Goal: Browse casually

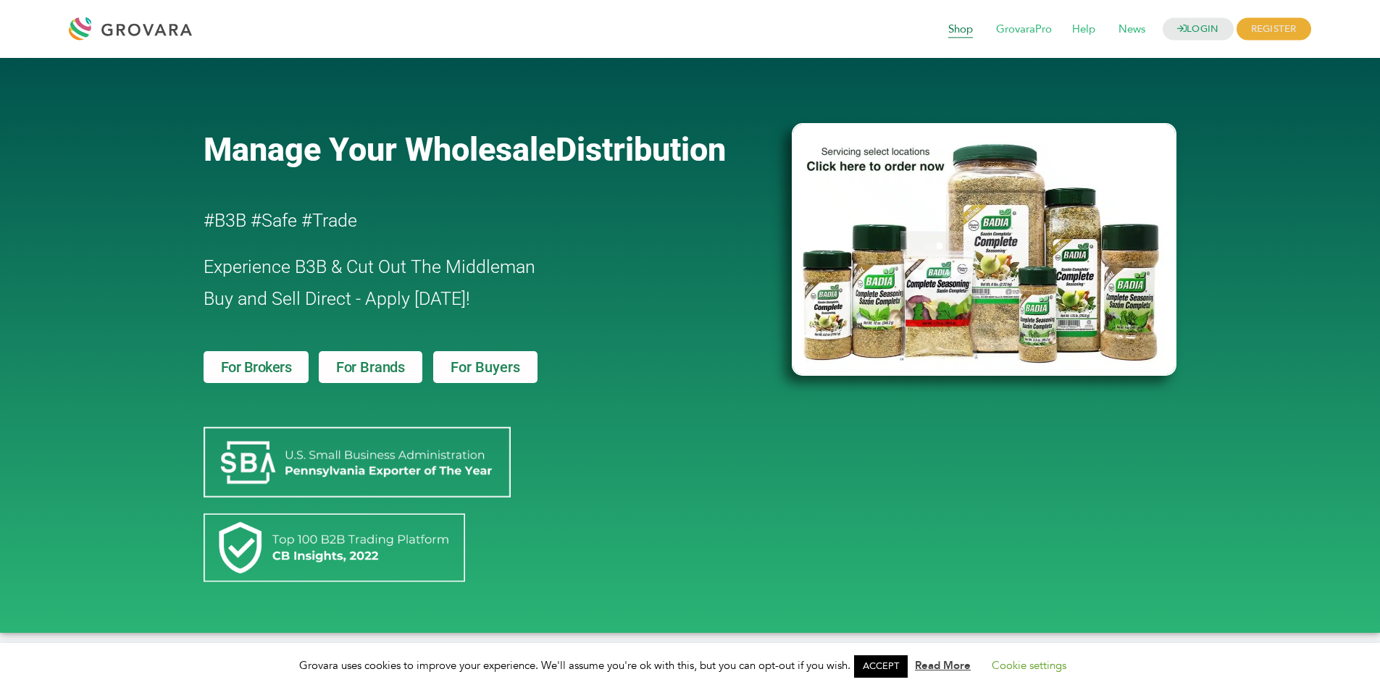
click at [916, 35] on span "Shop" at bounding box center [960, 30] width 45 height 28
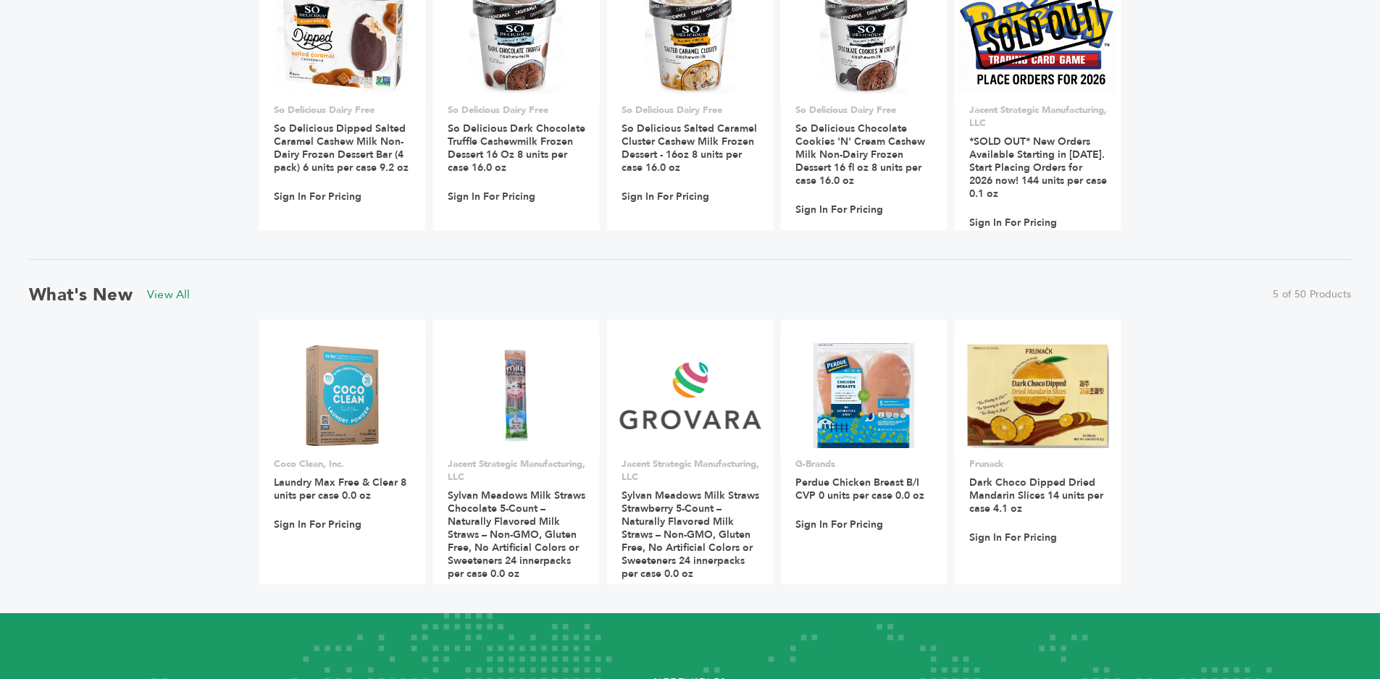
scroll to position [1274, 0]
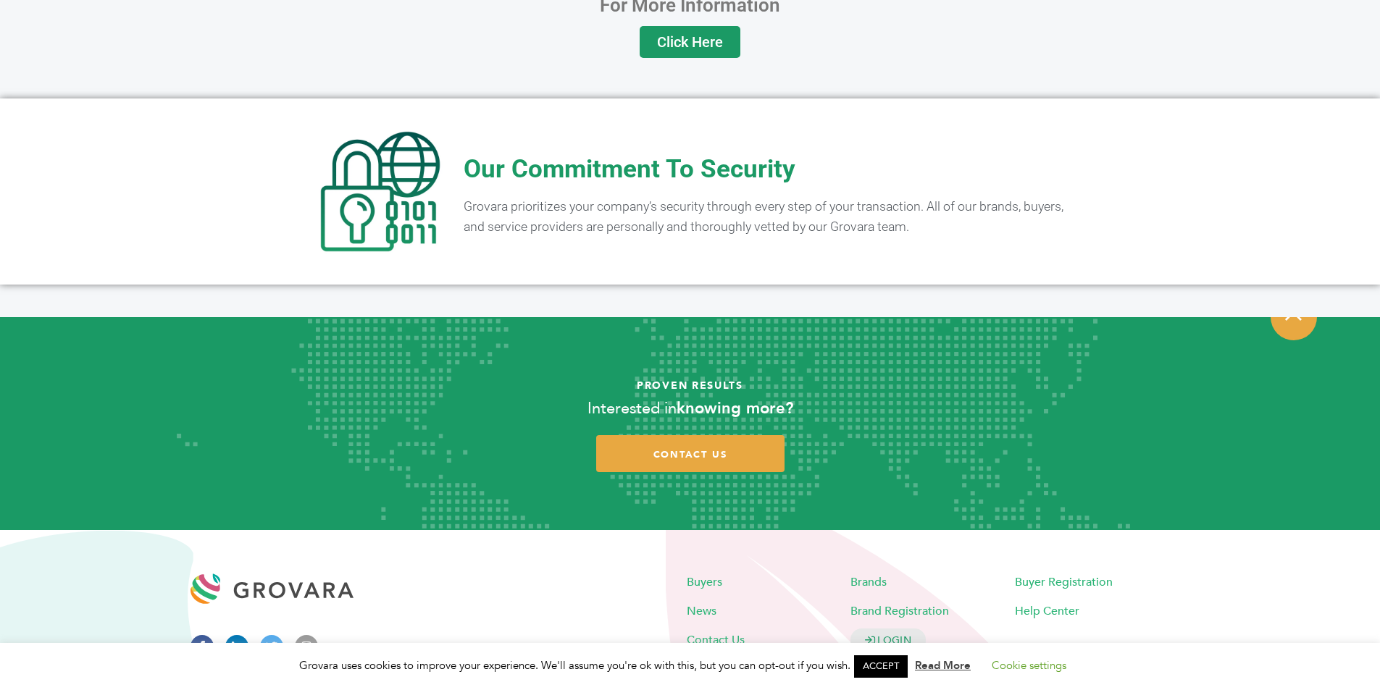
scroll to position [2832, 0]
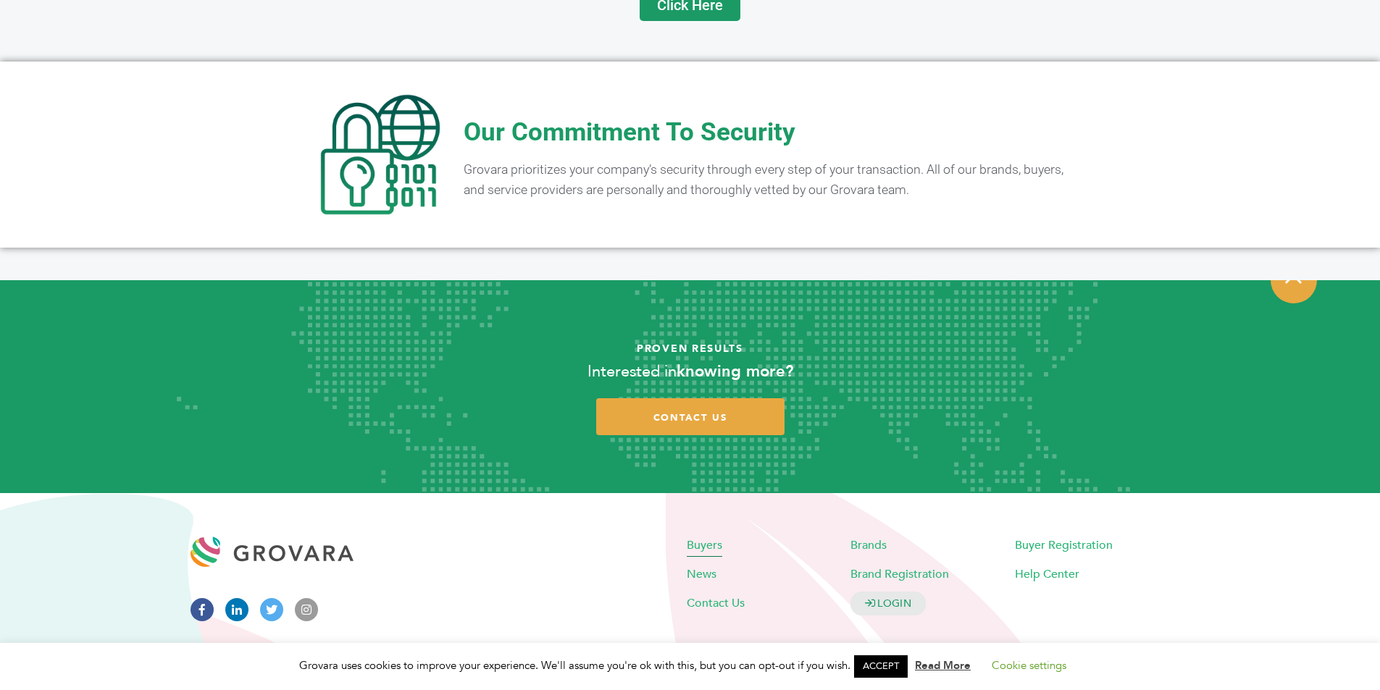
click at [698, 537] on span "Buyers" at bounding box center [704, 545] width 35 height 16
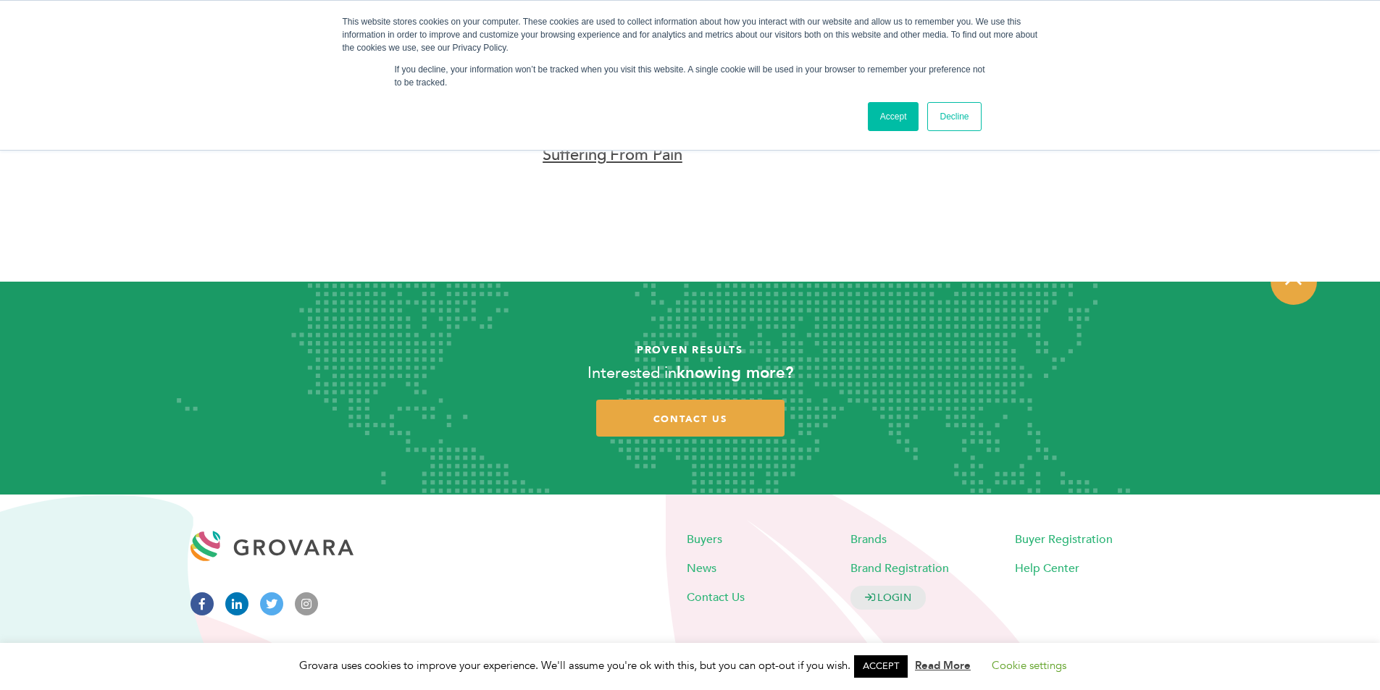
scroll to position [4299, 0]
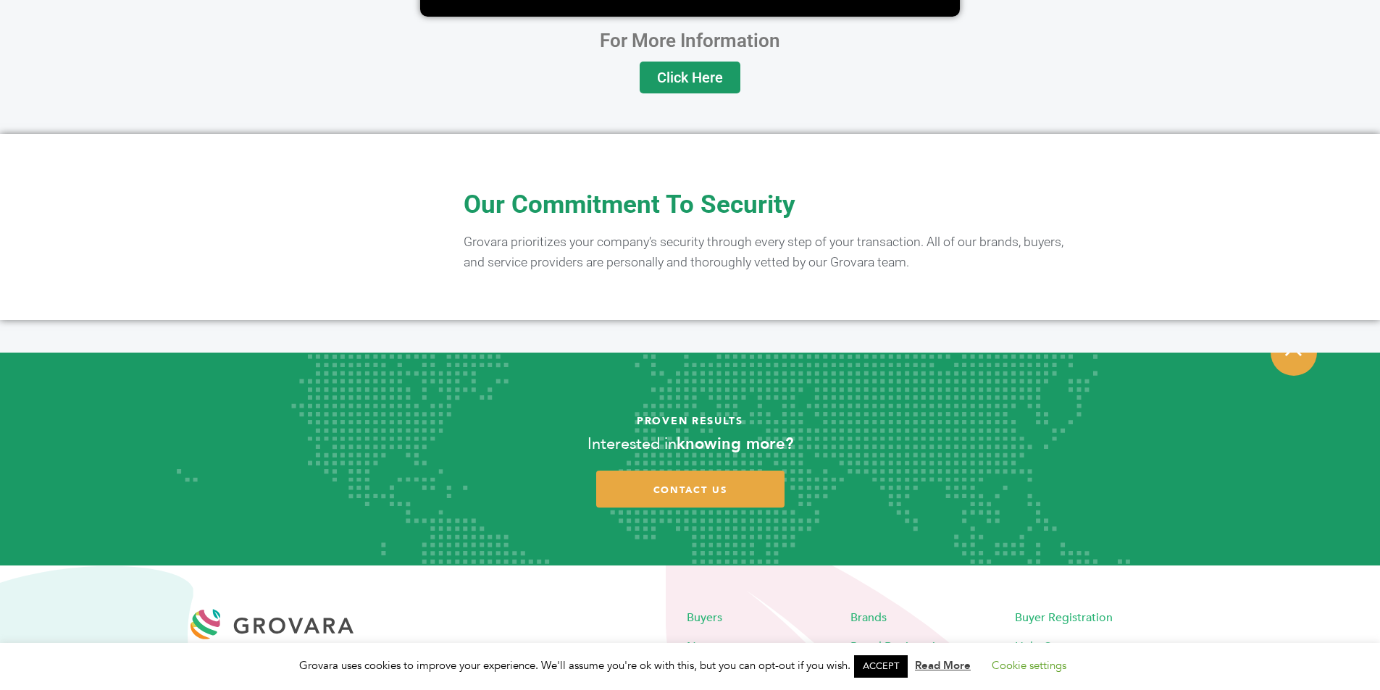
scroll to position [2832, 0]
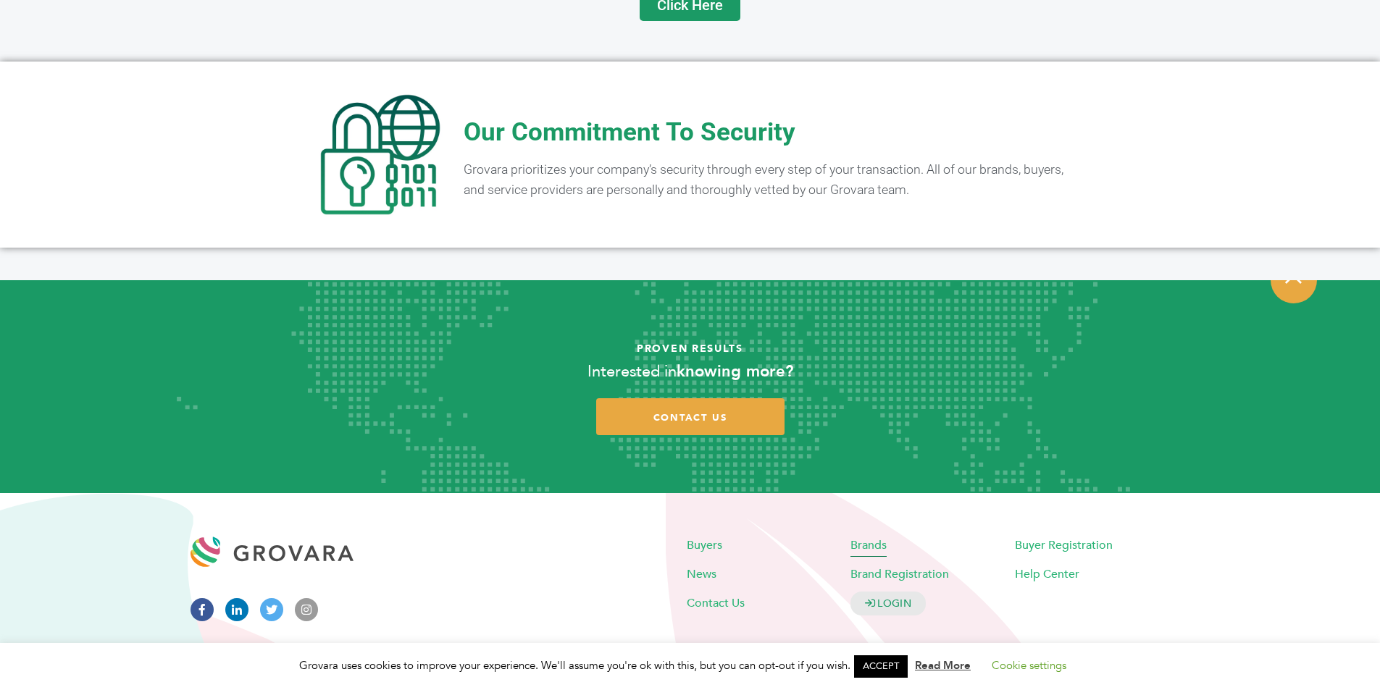
click at [876, 537] on span "Brands" at bounding box center [868, 545] width 36 height 16
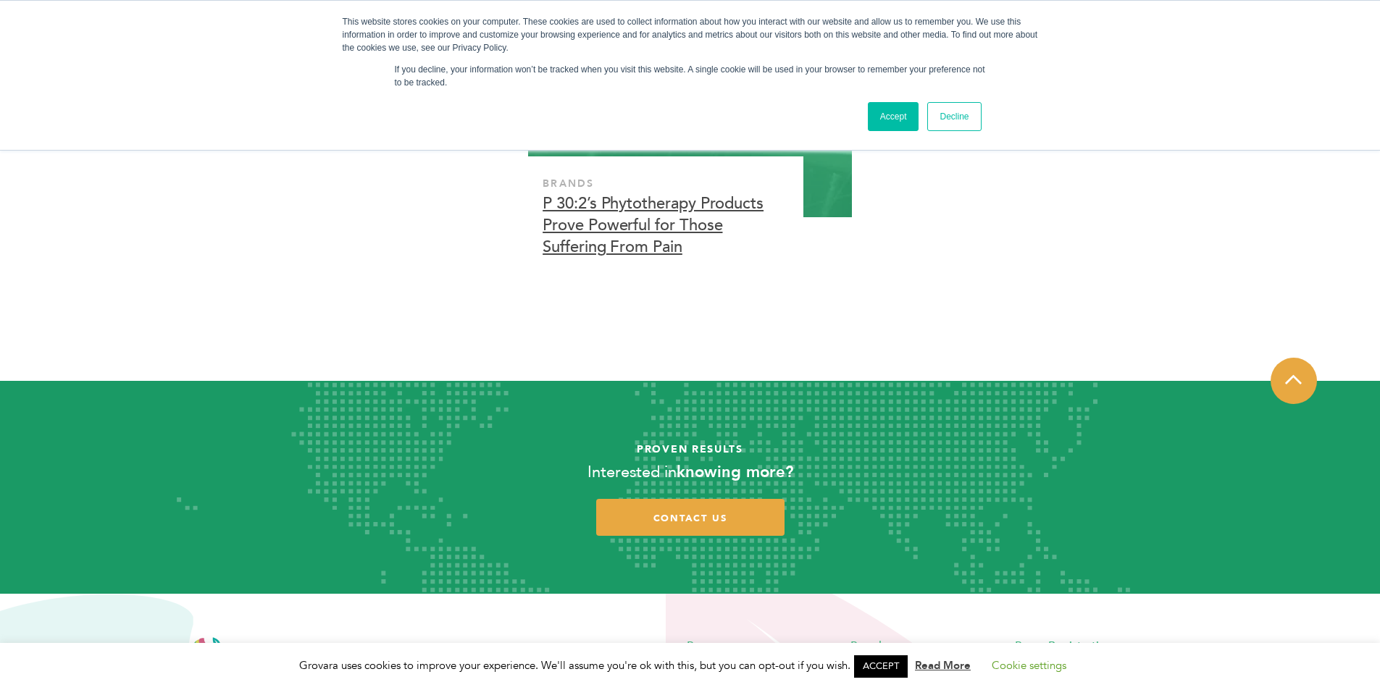
scroll to position [4685, 0]
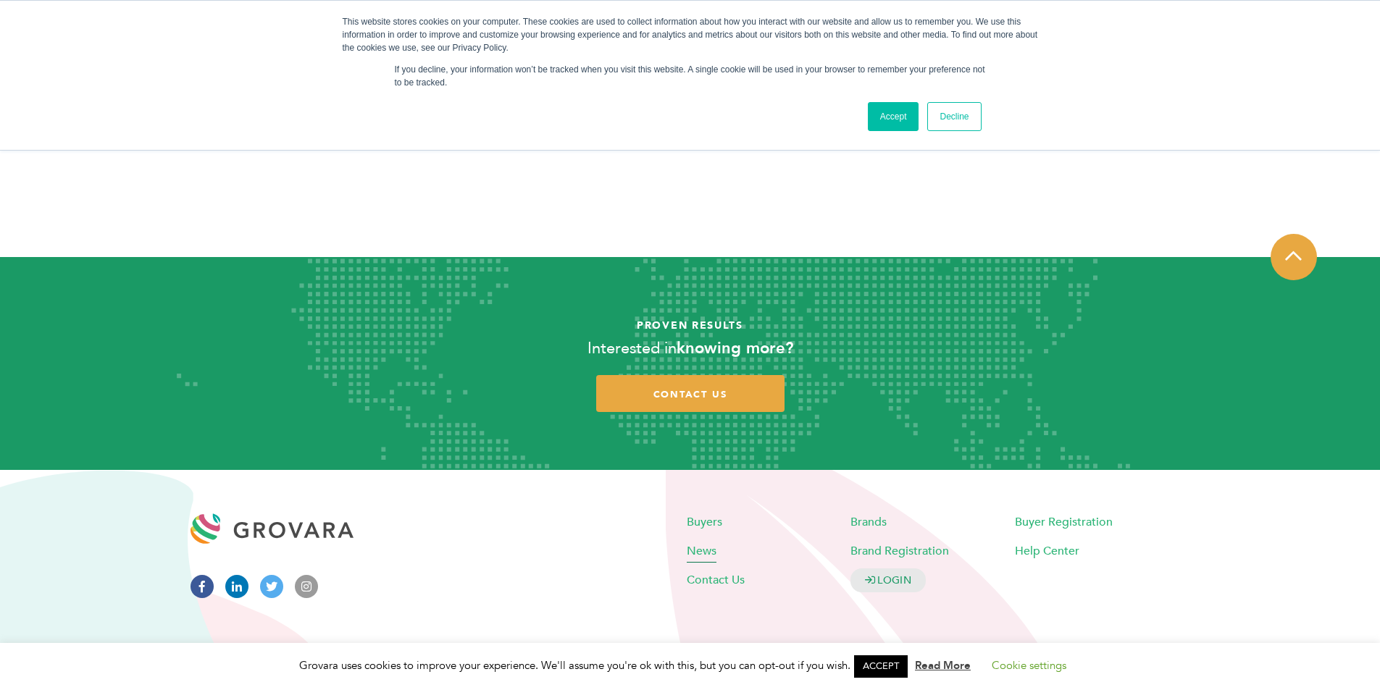
click at [709, 554] on span "News" at bounding box center [702, 551] width 30 height 16
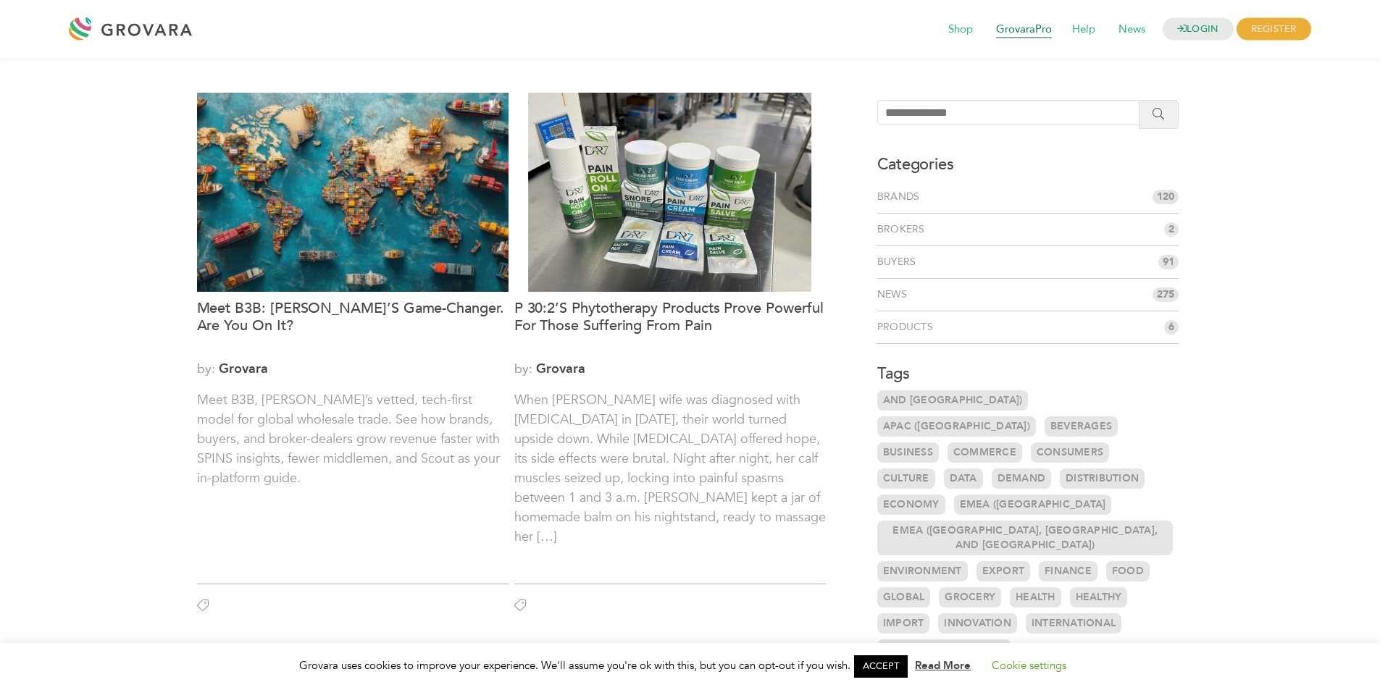
click at [1005, 24] on span "GrovaraPro" at bounding box center [1024, 30] width 76 height 28
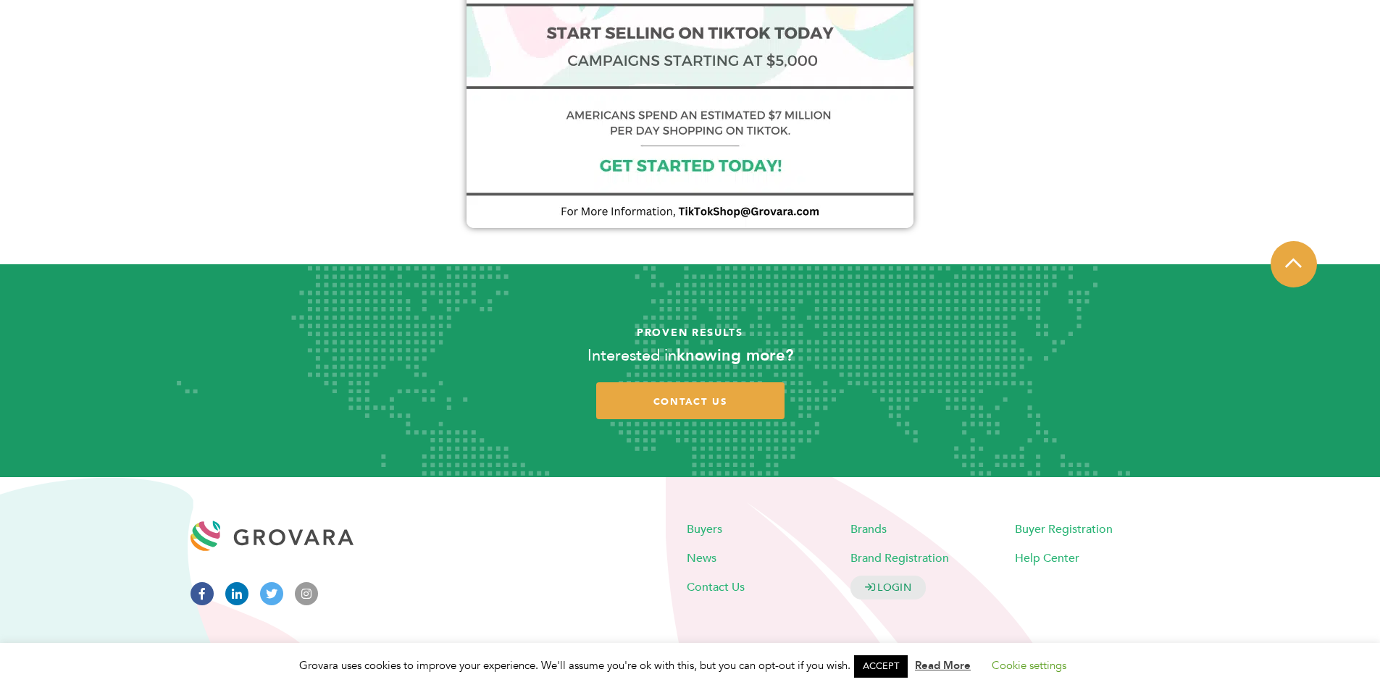
scroll to position [1157, 0]
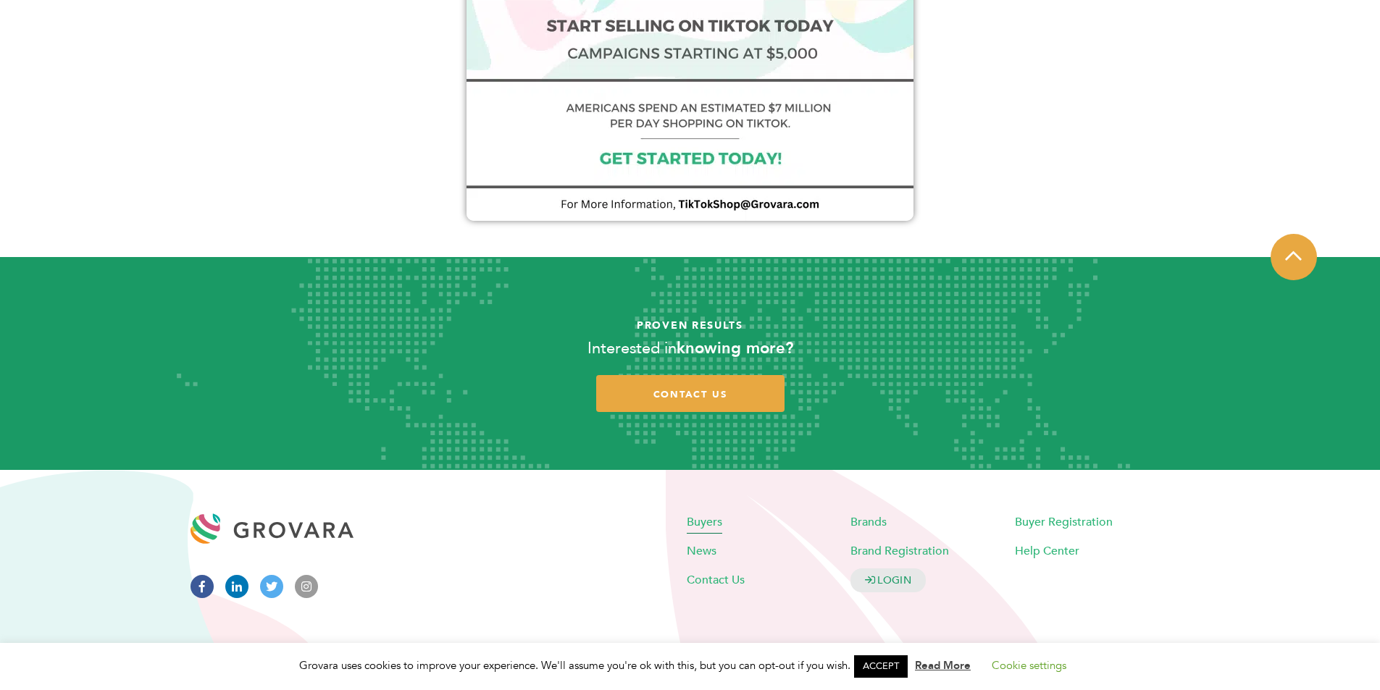
click at [709, 522] on span "Buyers" at bounding box center [704, 522] width 35 height 16
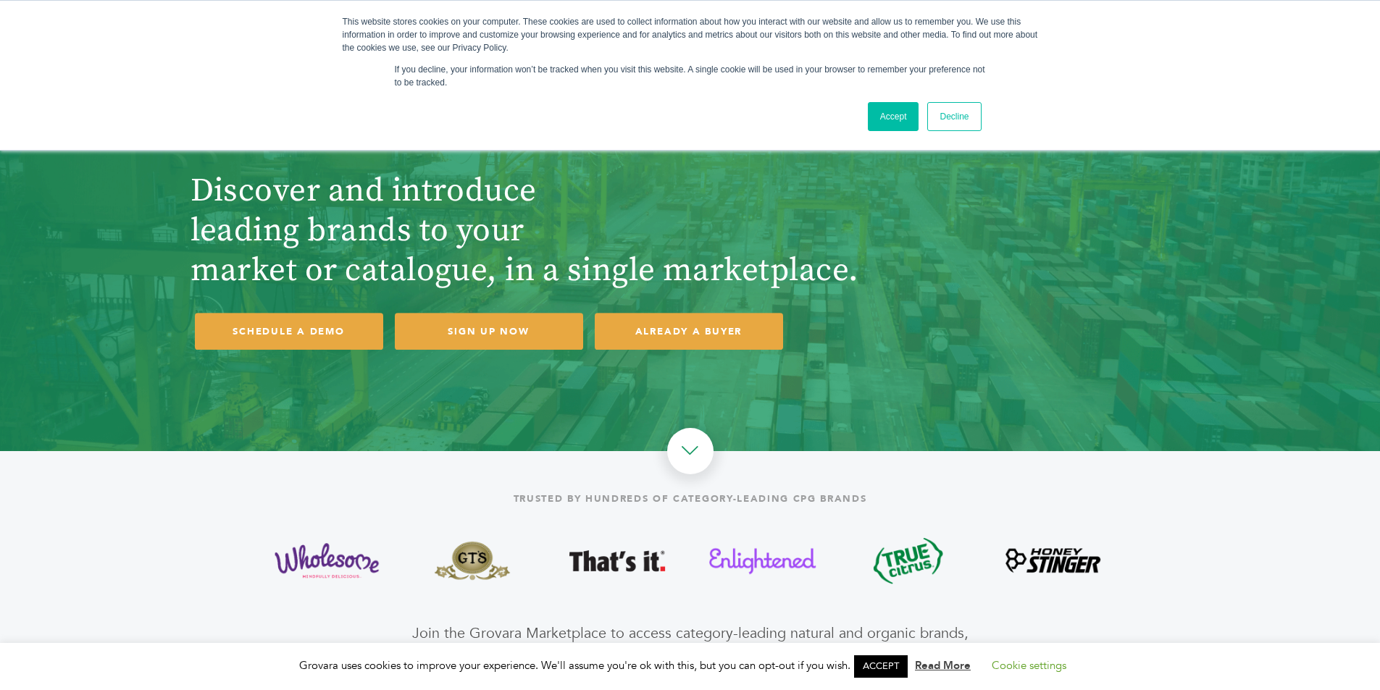
click at [944, 110] on link "Decline" at bounding box center [954, 116] width 54 height 29
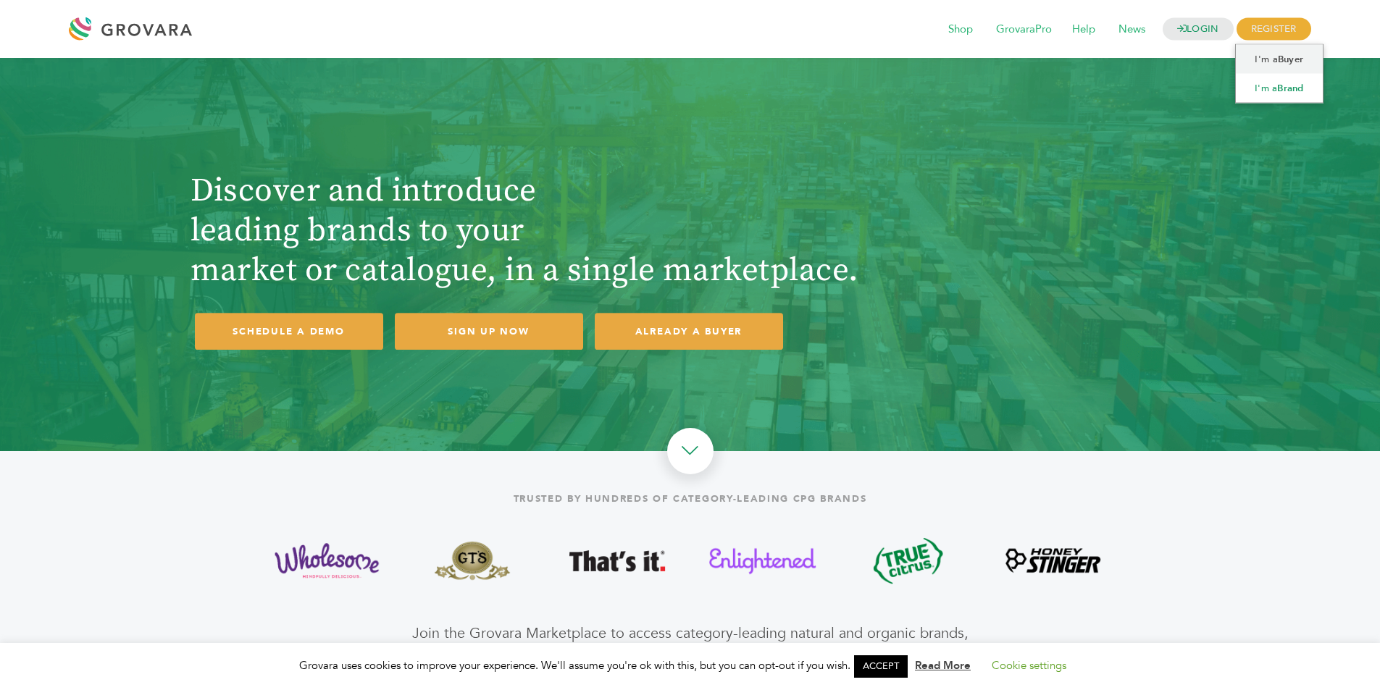
click at [1270, 85] on link "I'm a Brand" at bounding box center [1280, 88] width 88 height 29
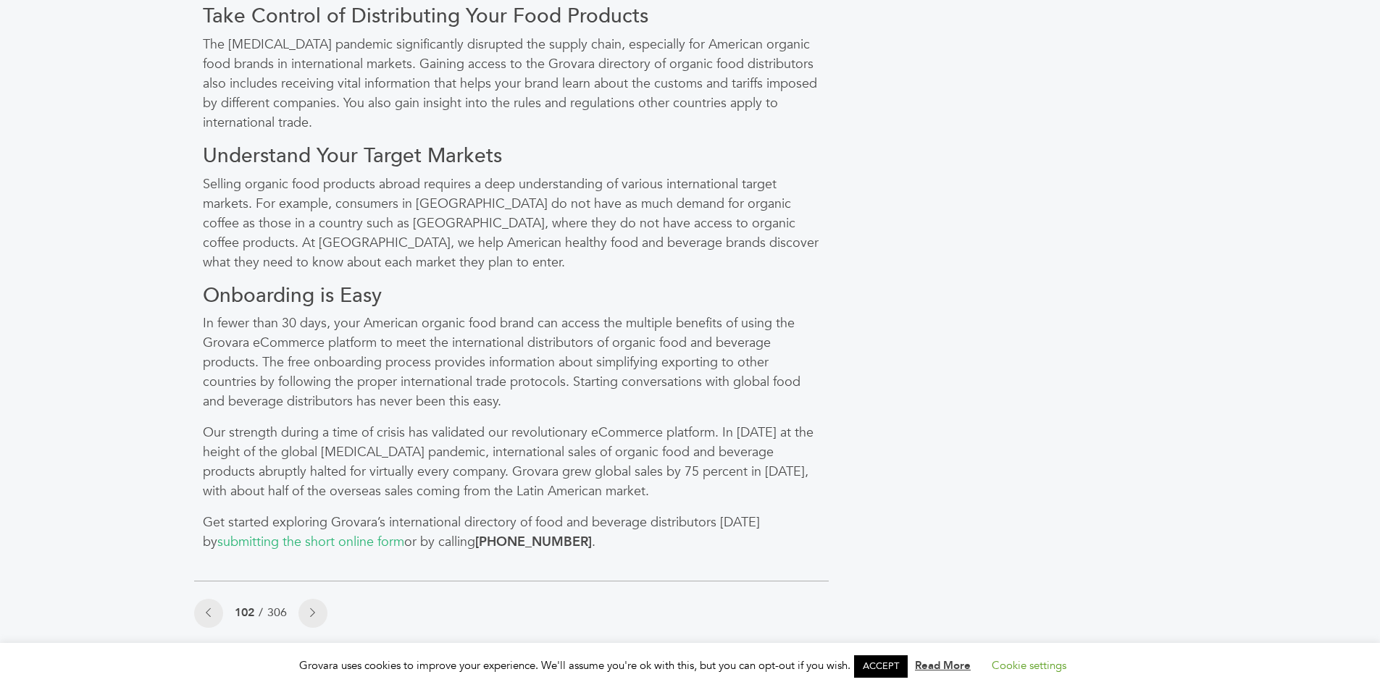
scroll to position [1159, 0]
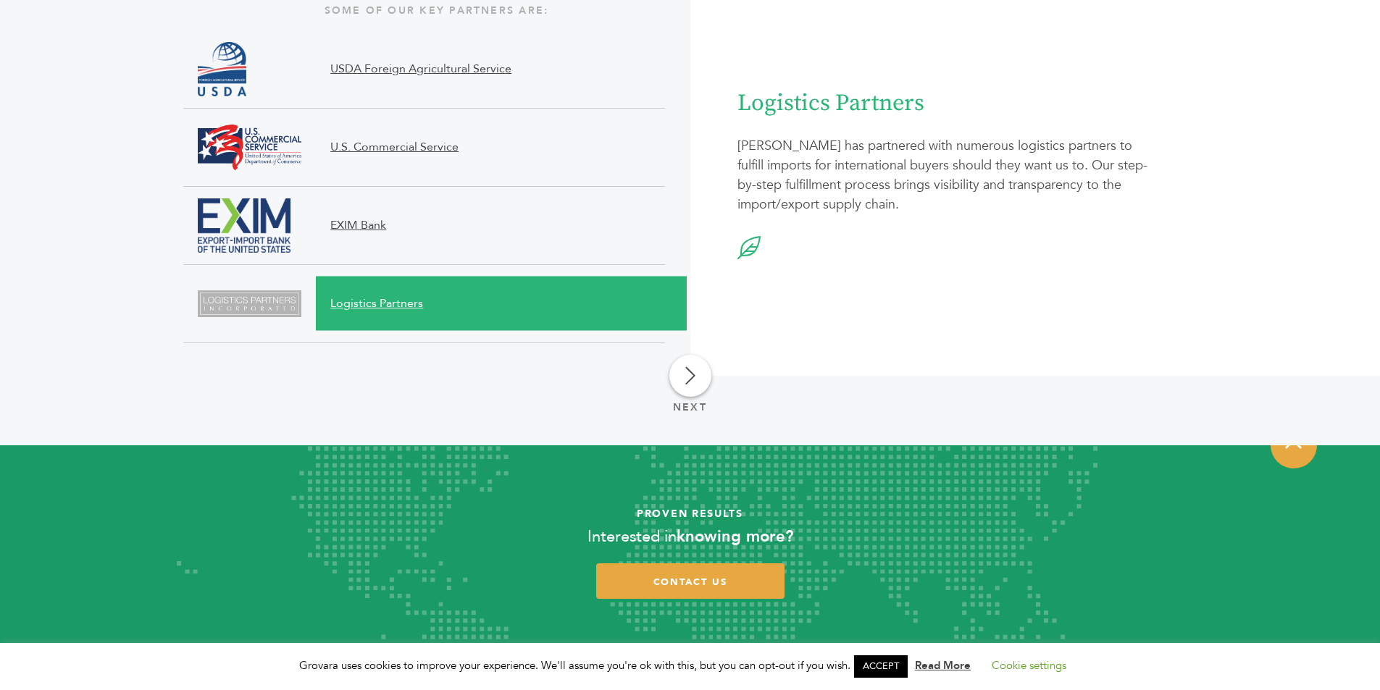
scroll to position [1666, 0]
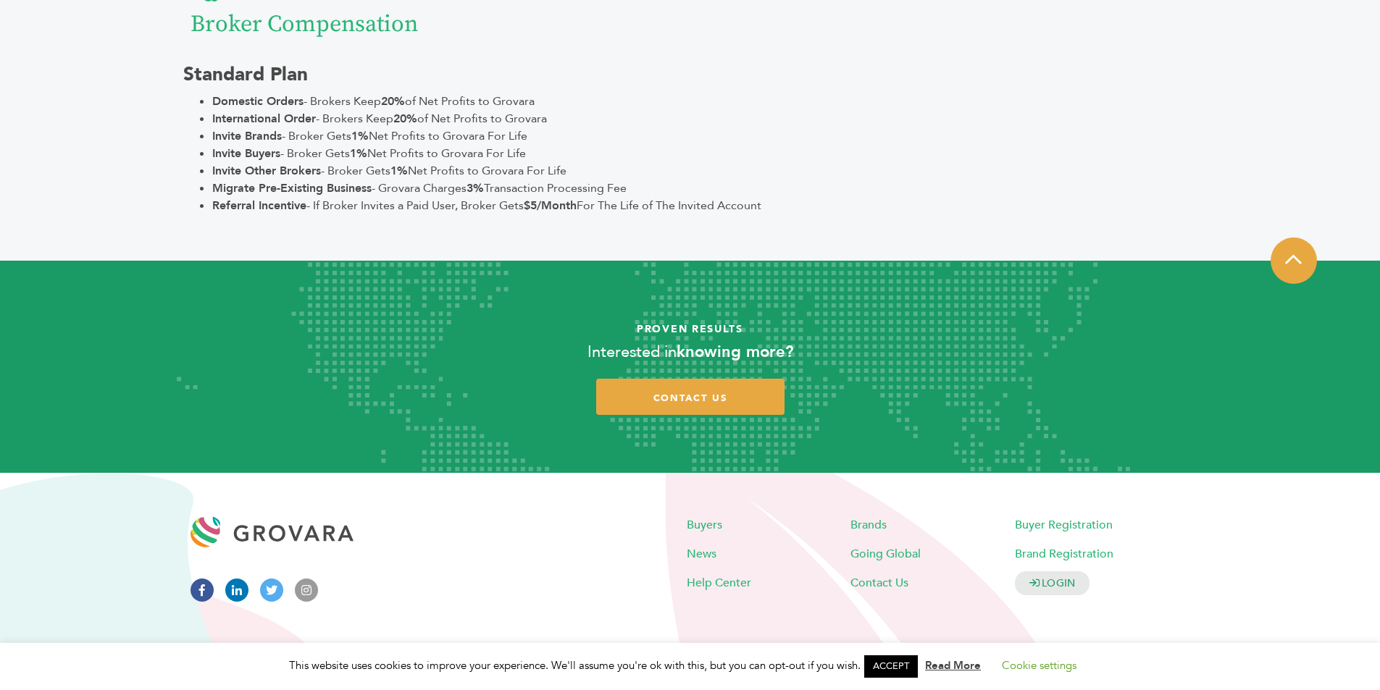
scroll to position [1989, 0]
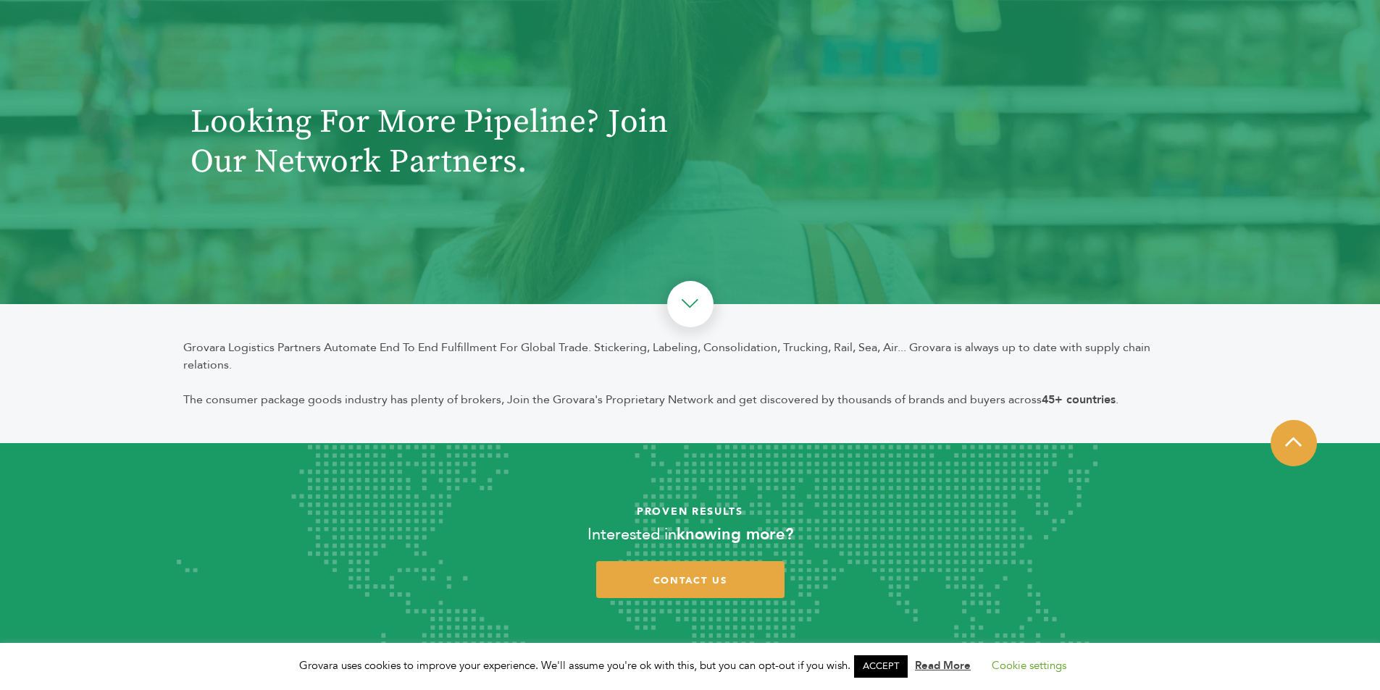
scroll to position [333, 0]
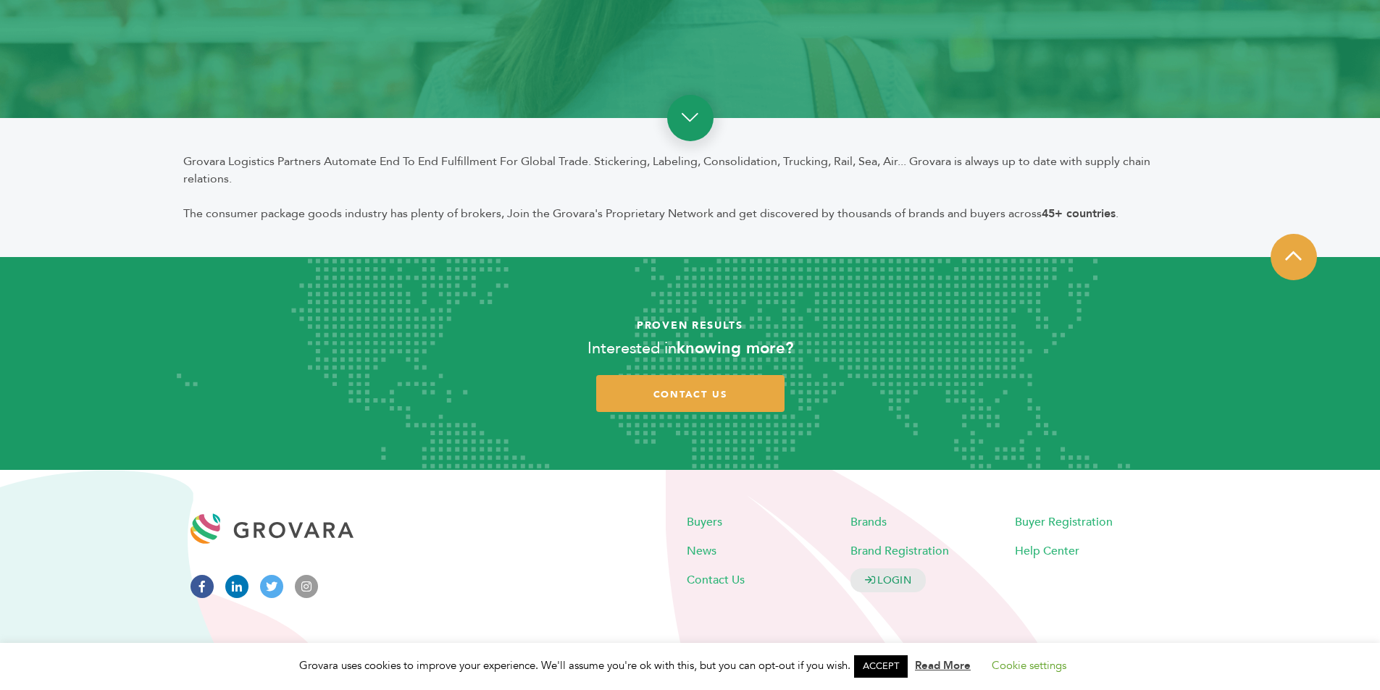
click at [700, 132] on link at bounding box center [690, 118] width 46 height 46
click at [1289, 253] on icon at bounding box center [1293, 255] width 17 height 19
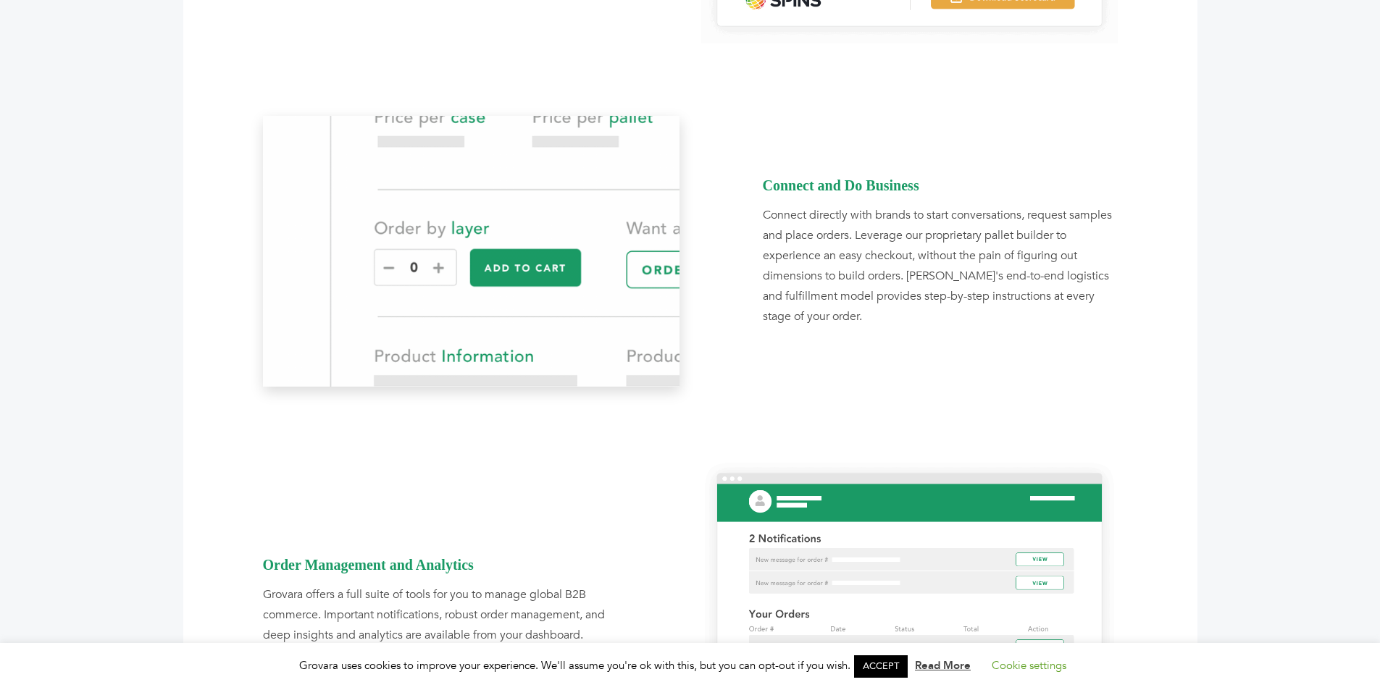
scroll to position [1666, 0]
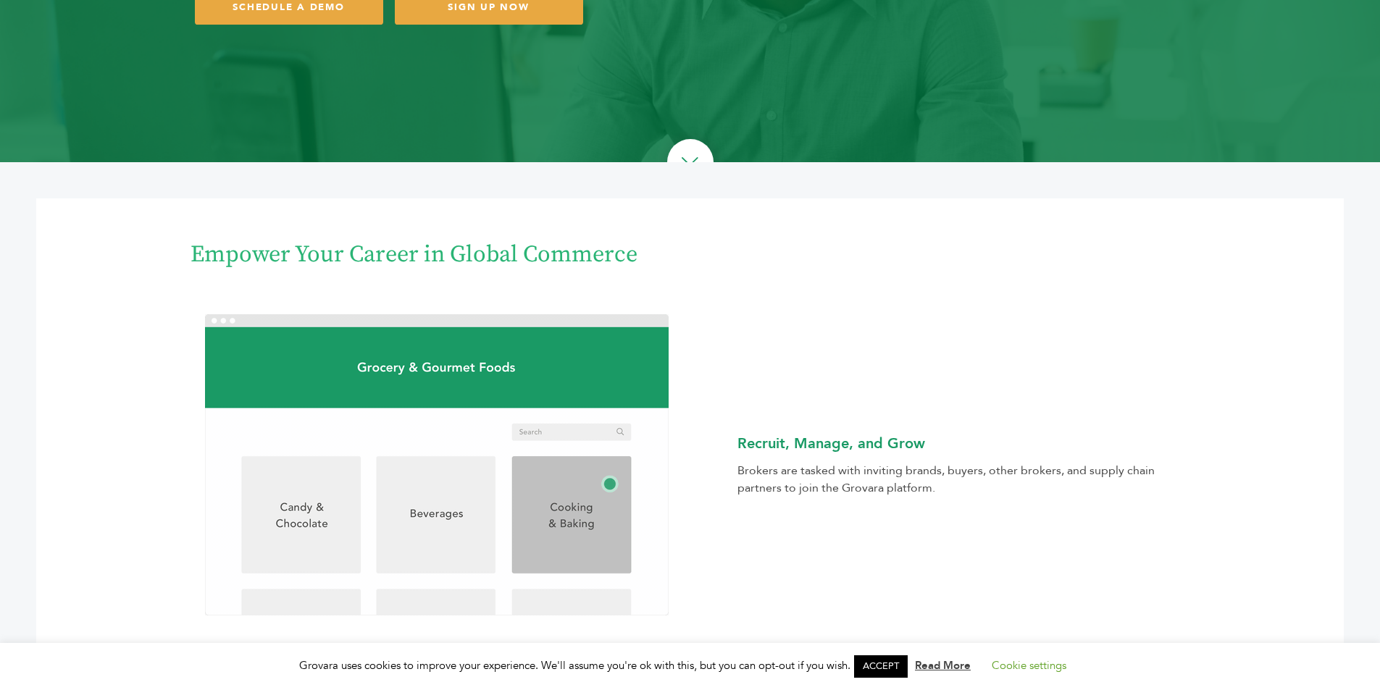
scroll to position [290, 0]
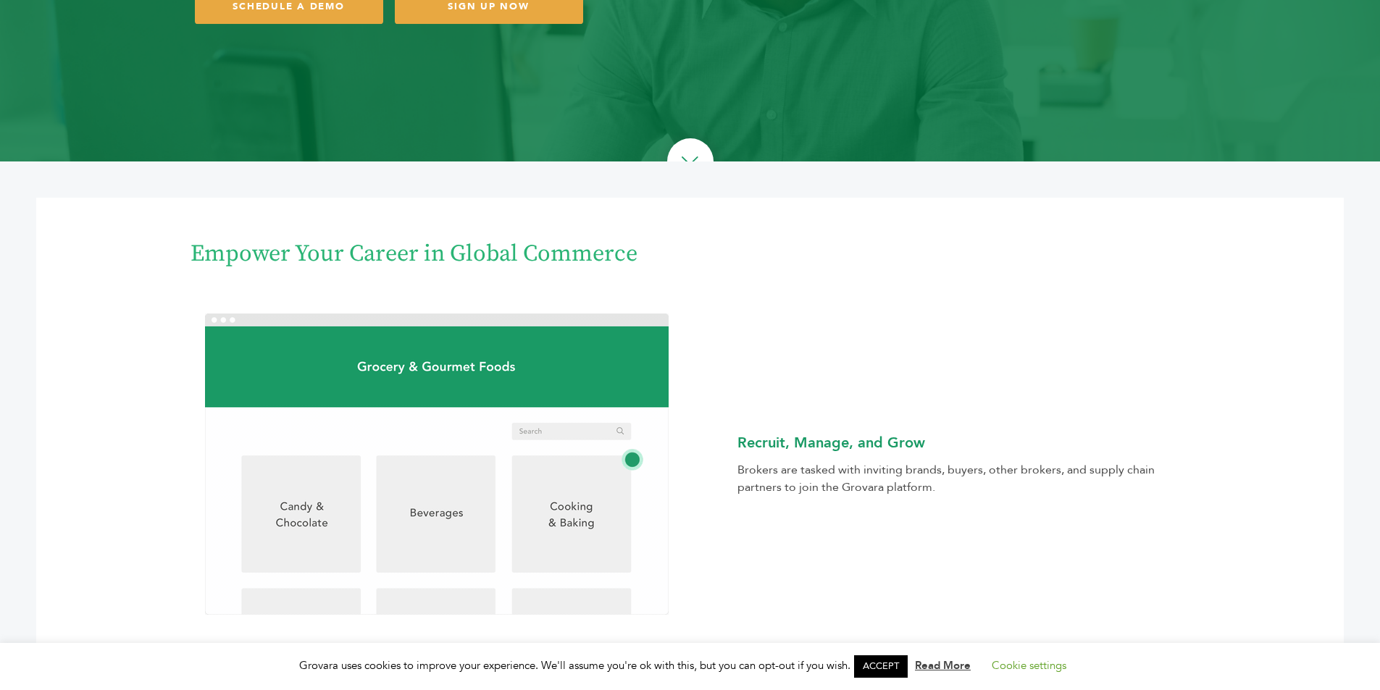
click at [363, 338] on img at bounding box center [437, 464] width 464 height 301
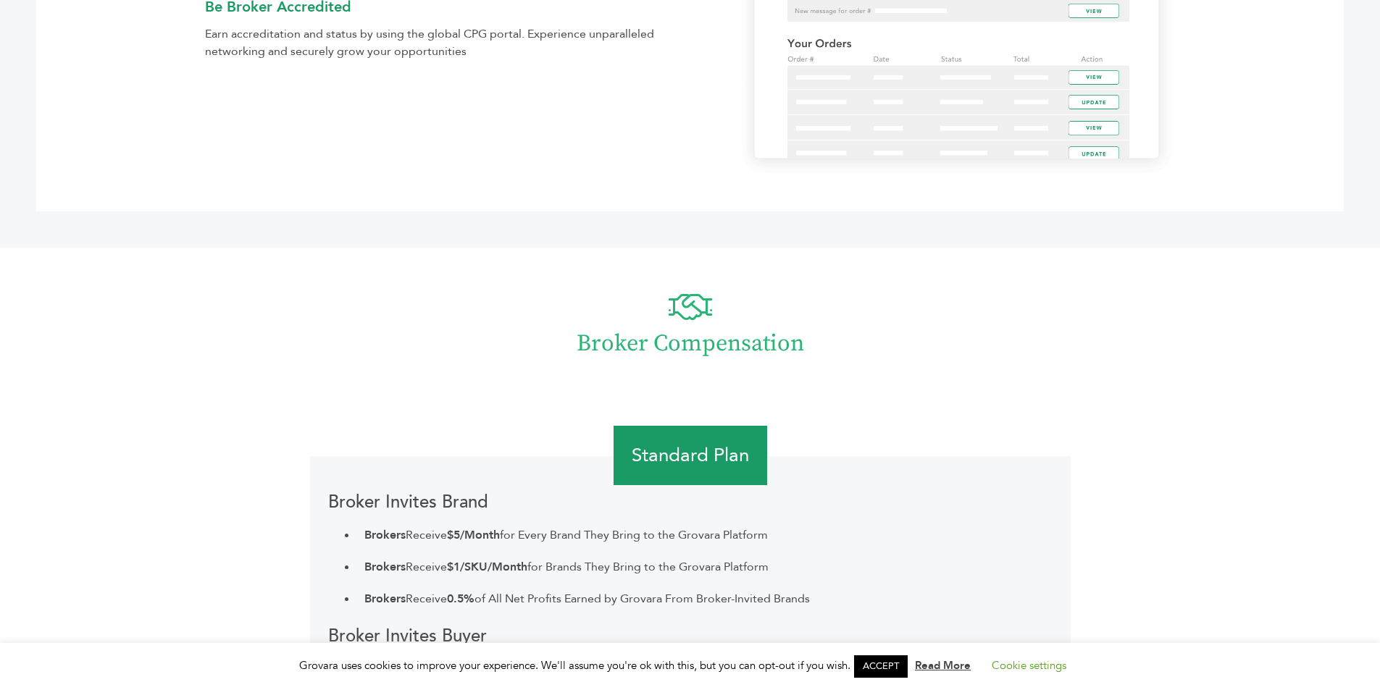
scroll to position [2100, 0]
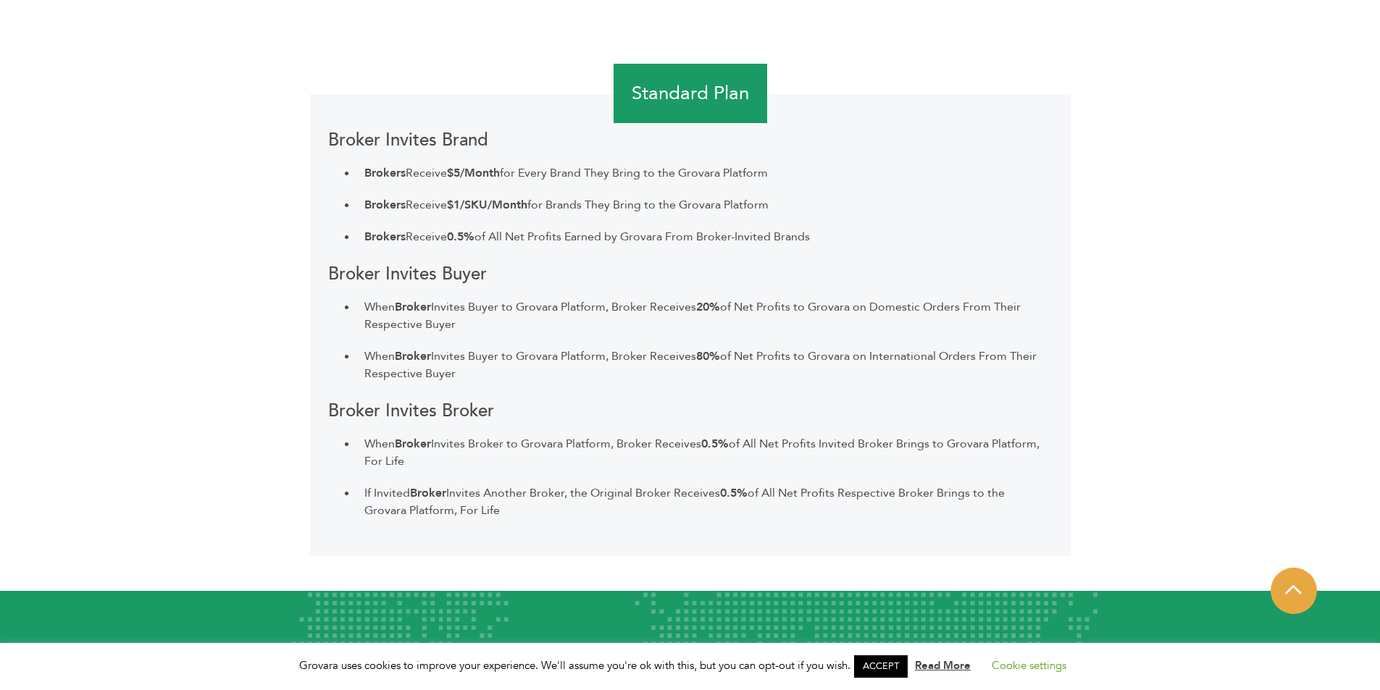
click at [665, 99] on h2 "Standard Plan" at bounding box center [690, 94] width 154 height 60
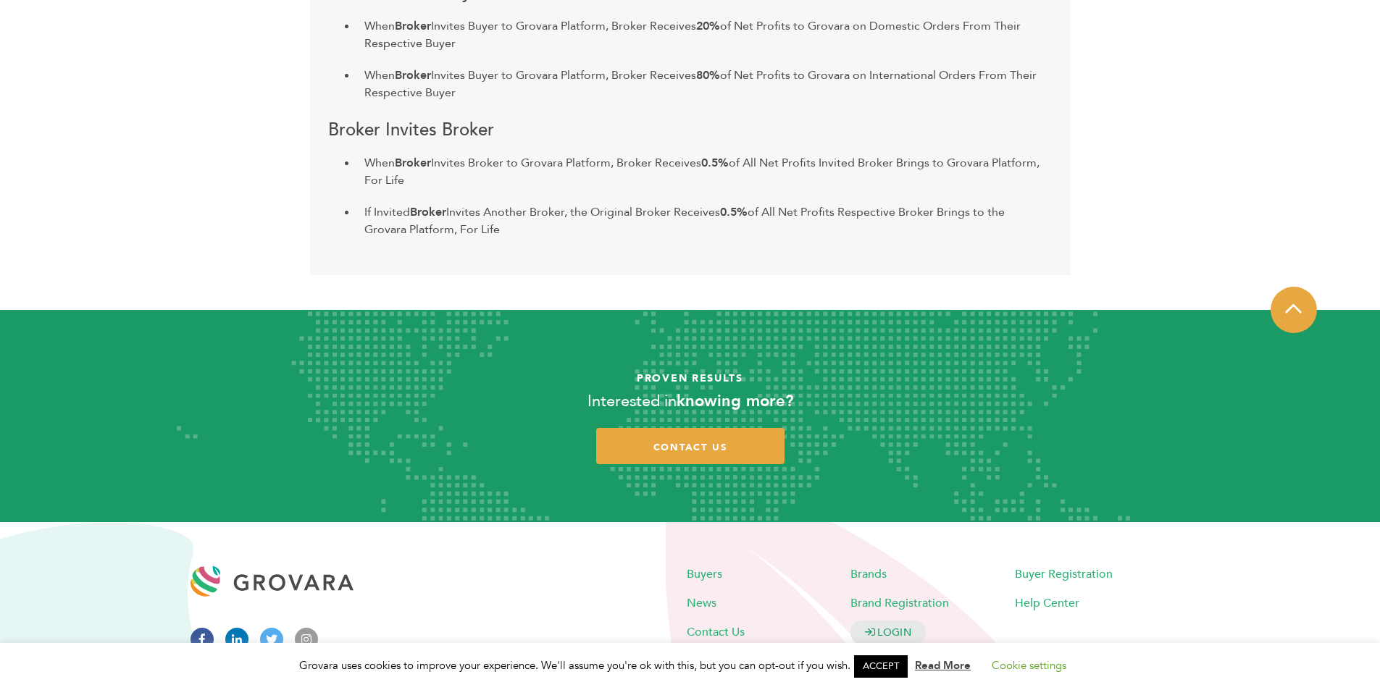
scroll to position [2434, 0]
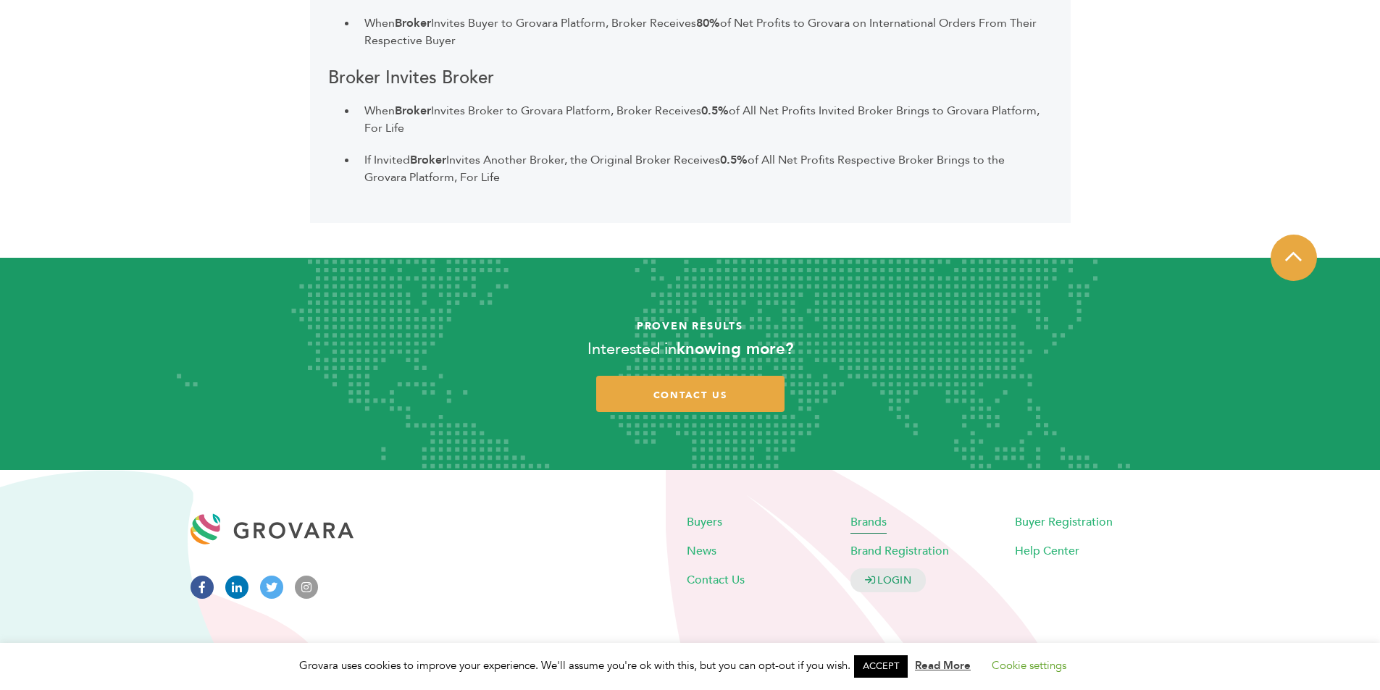
click at [855, 523] on span "Brands" at bounding box center [868, 522] width 36 height 16
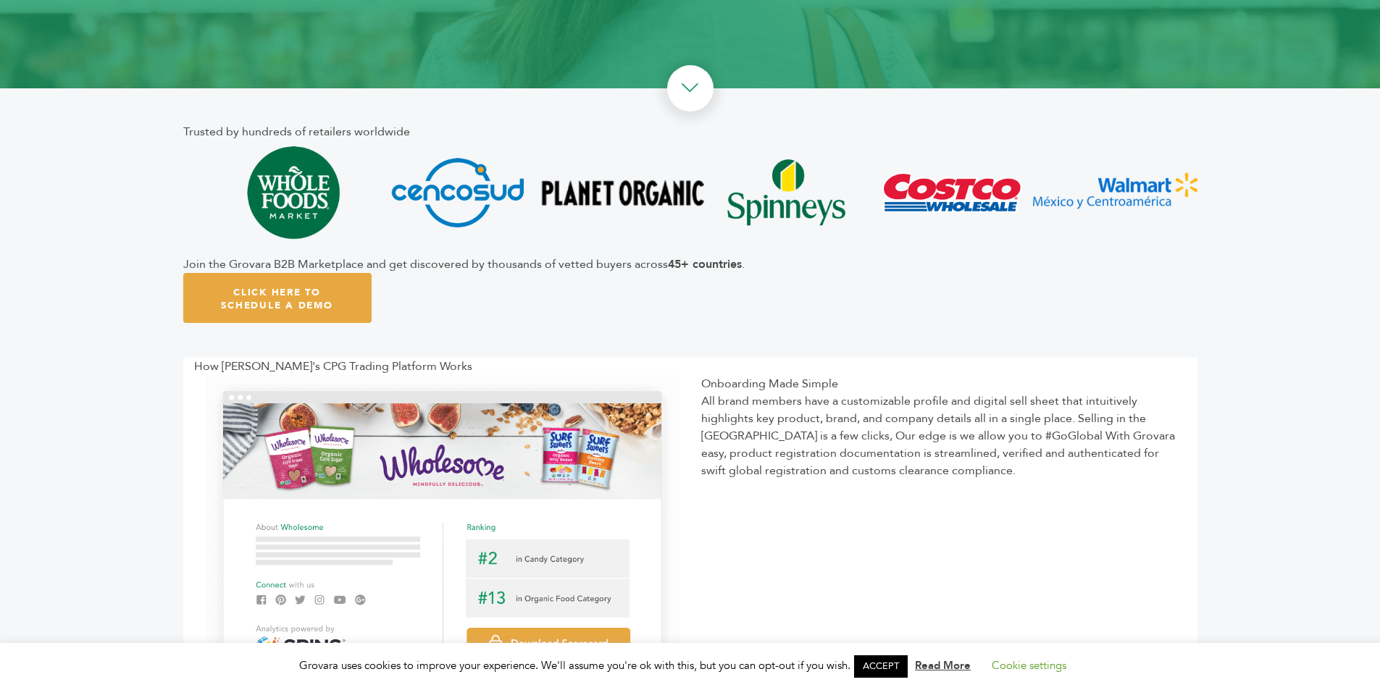
scroll to position [362, 0]
click at [703, 93] on link at bounding box center [690, 89] width 46 height 46
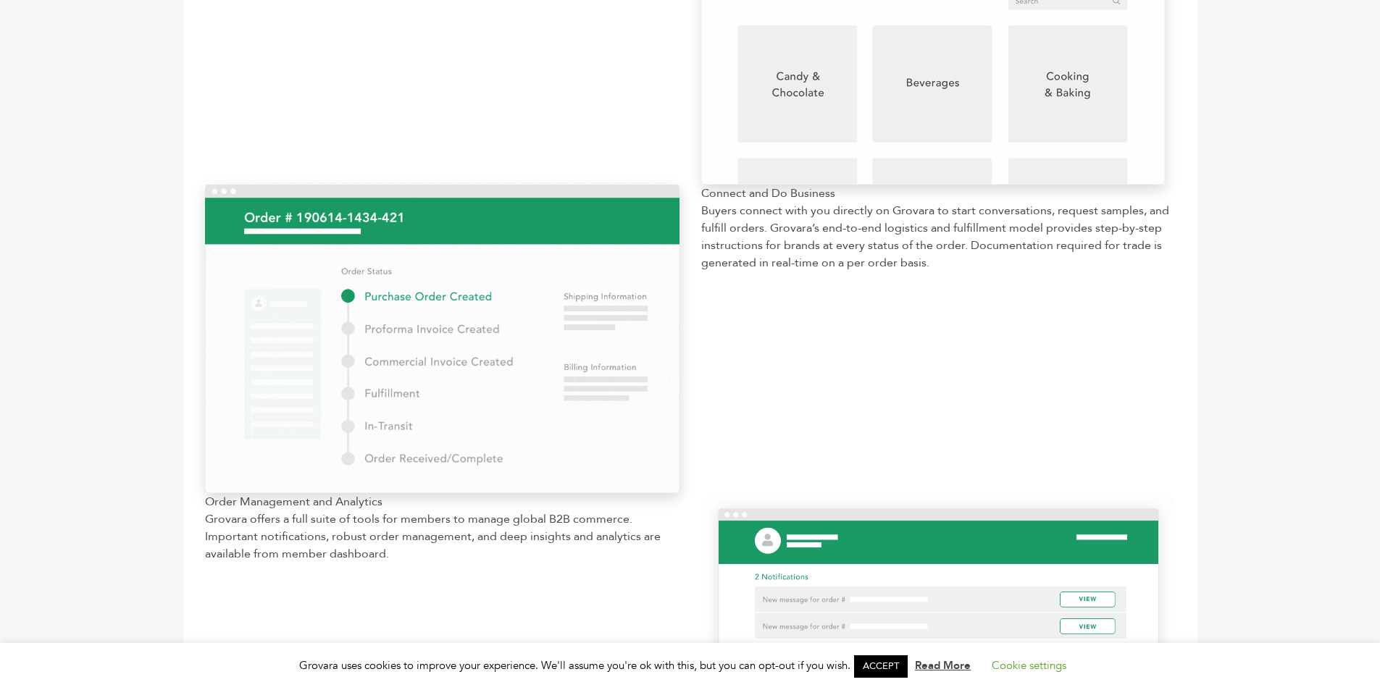
scroll to position [1248, 0]
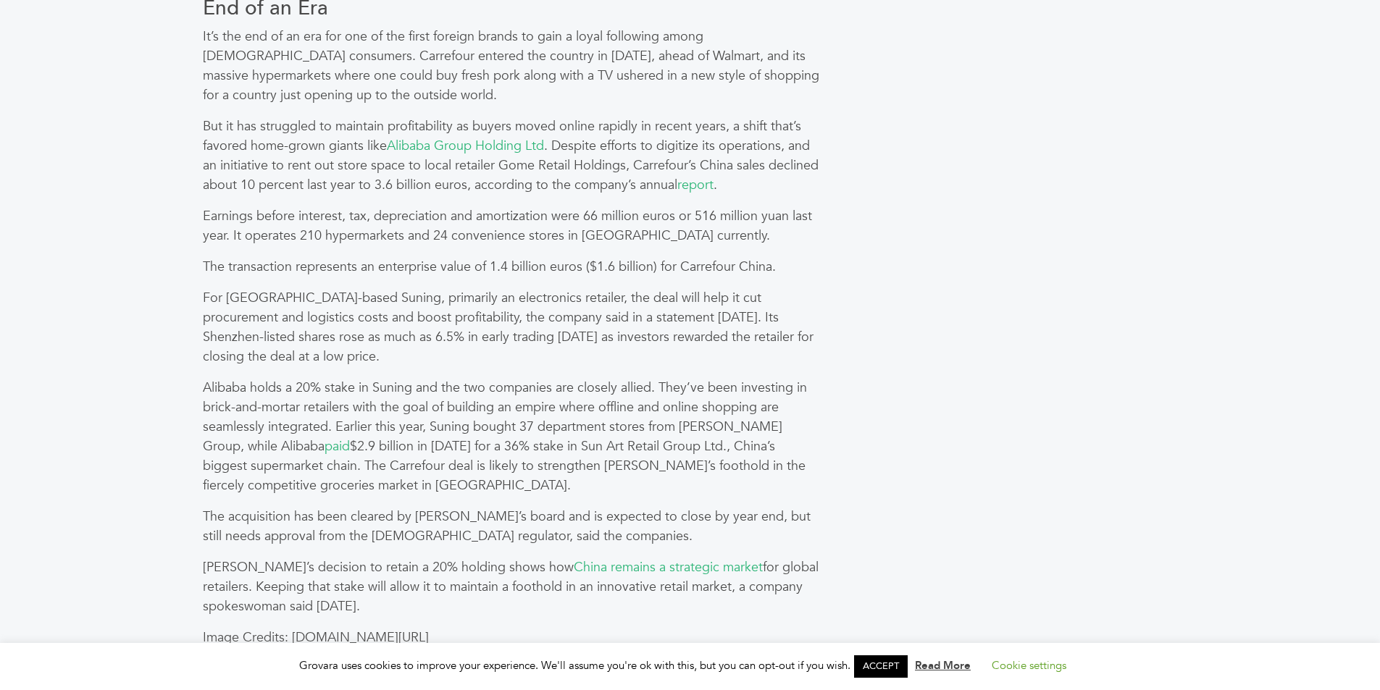
scroll to position [1449, 0]
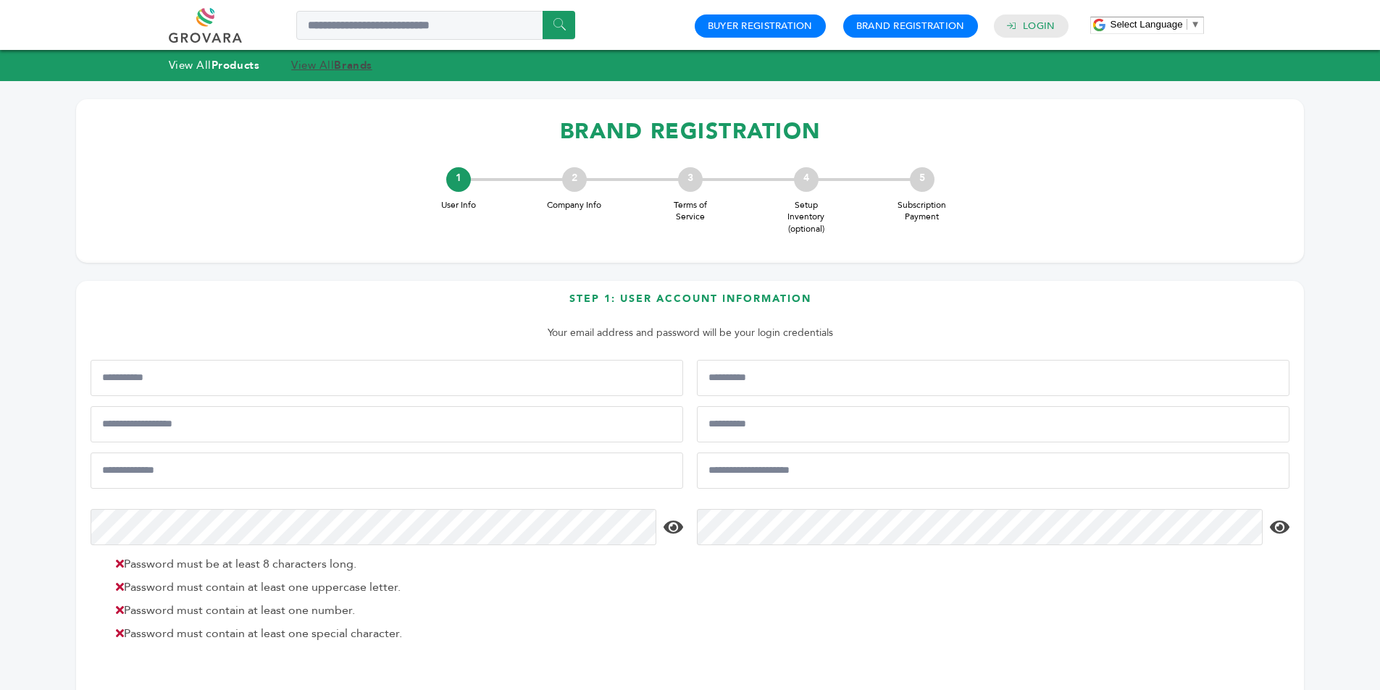
click at [361, 62] on strong "Brands" at bounding box center [353, 65] width 38 height 14
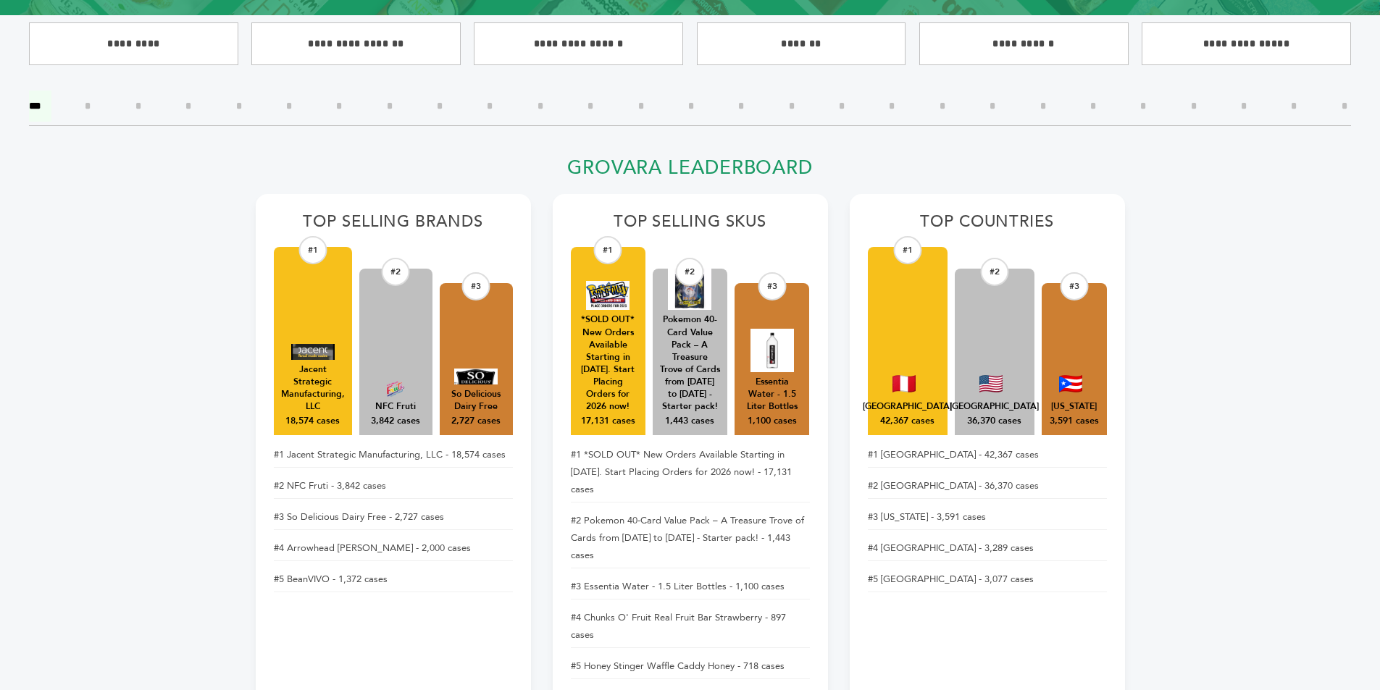
scroll to position [435, 0]
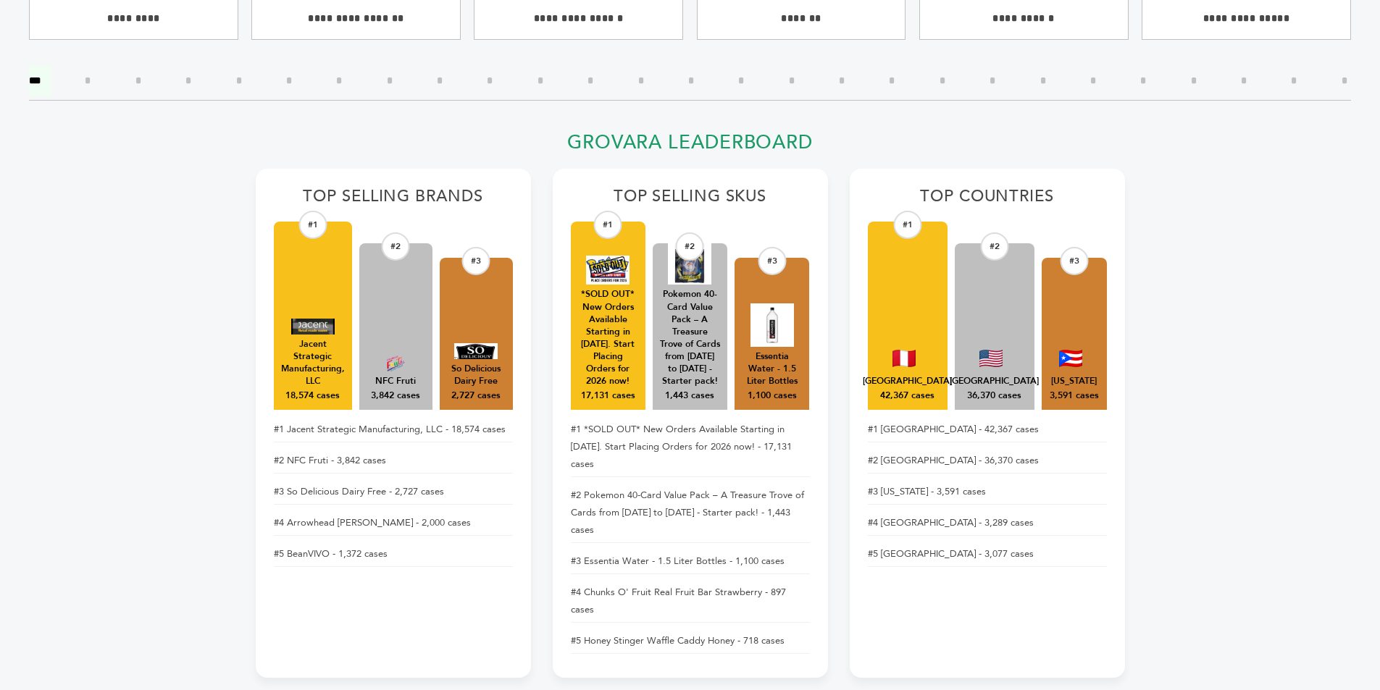
click at [909, 427] on li "#1 Peru - 42,367 cases" at bounding box center [987, 429] width 239 height 25
click at [905, 214] on div "#1" at bounding box center [907, 225] width 28 height 28
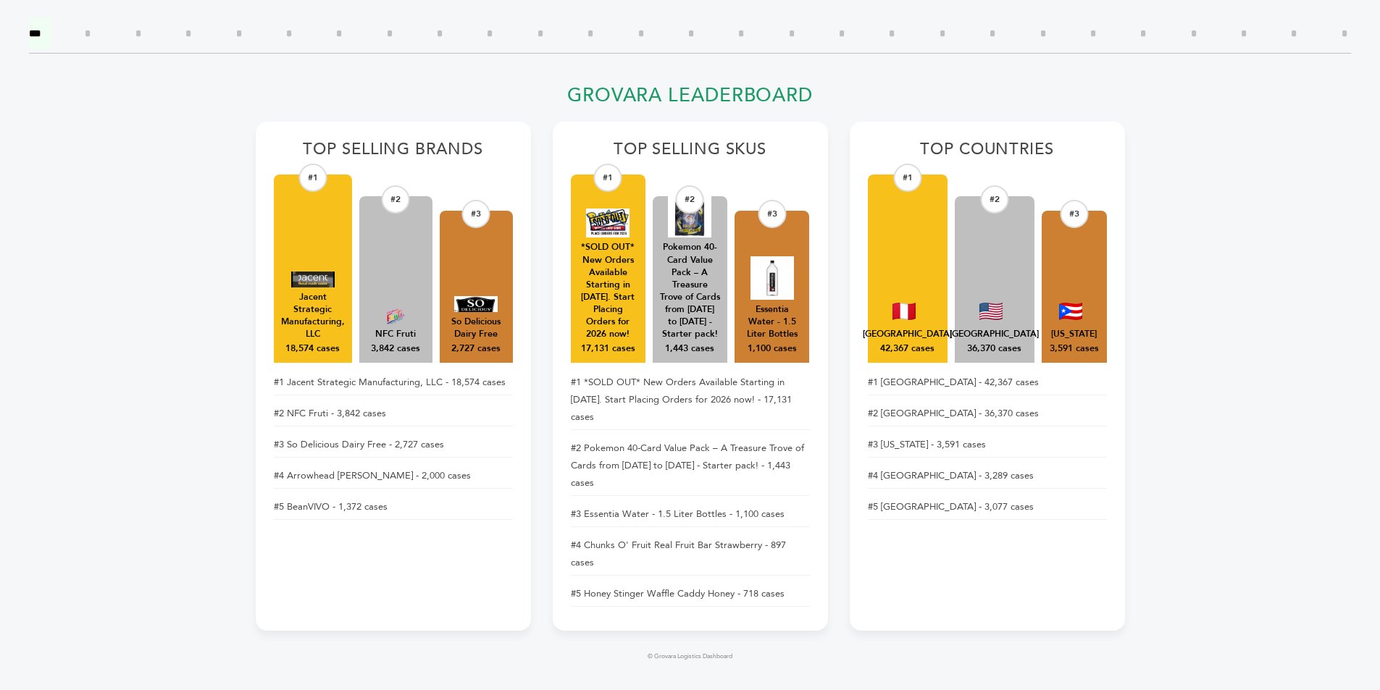
scroll to position [507, 0]
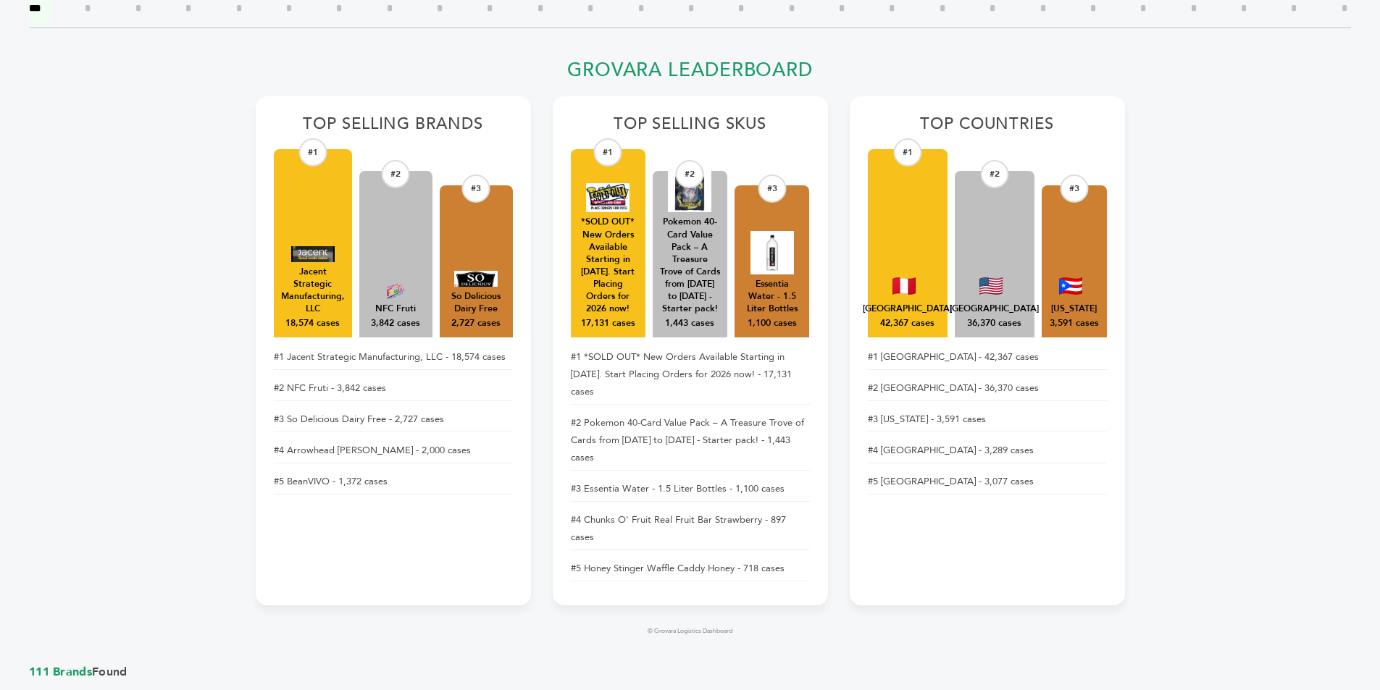
click at [965, 477] on li "#5 Mexico - 3,077 cases" at bounding box center [987, 481] width 239 height 25
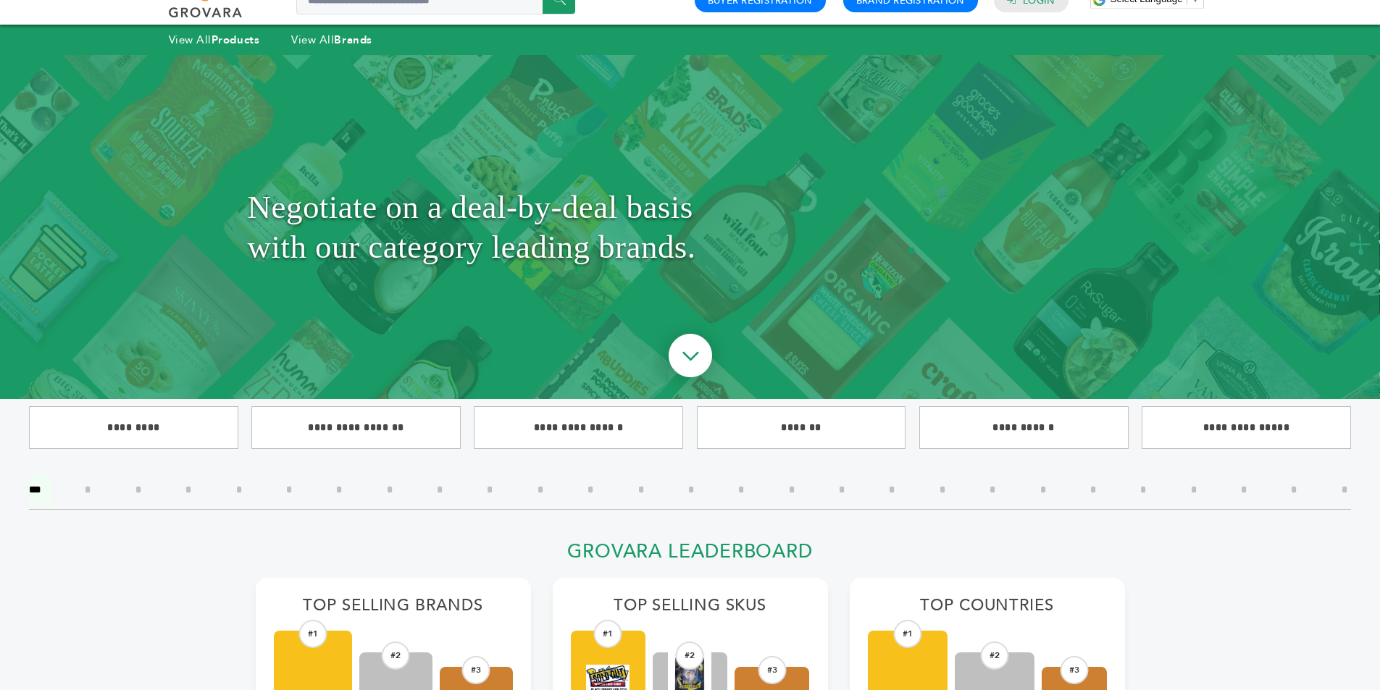
scroll to position [0, 0]
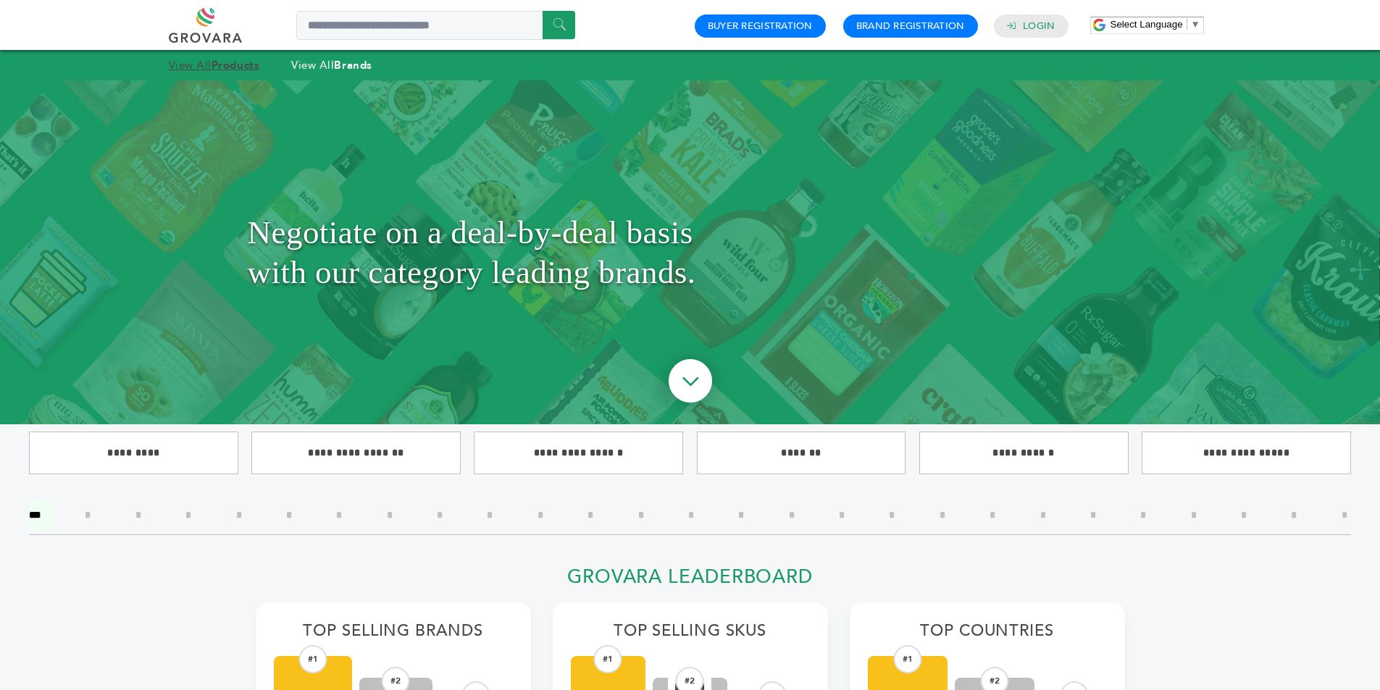
click at [192, 63] on link "View All Products" at bounding box center [214, 65] width 91 height 14
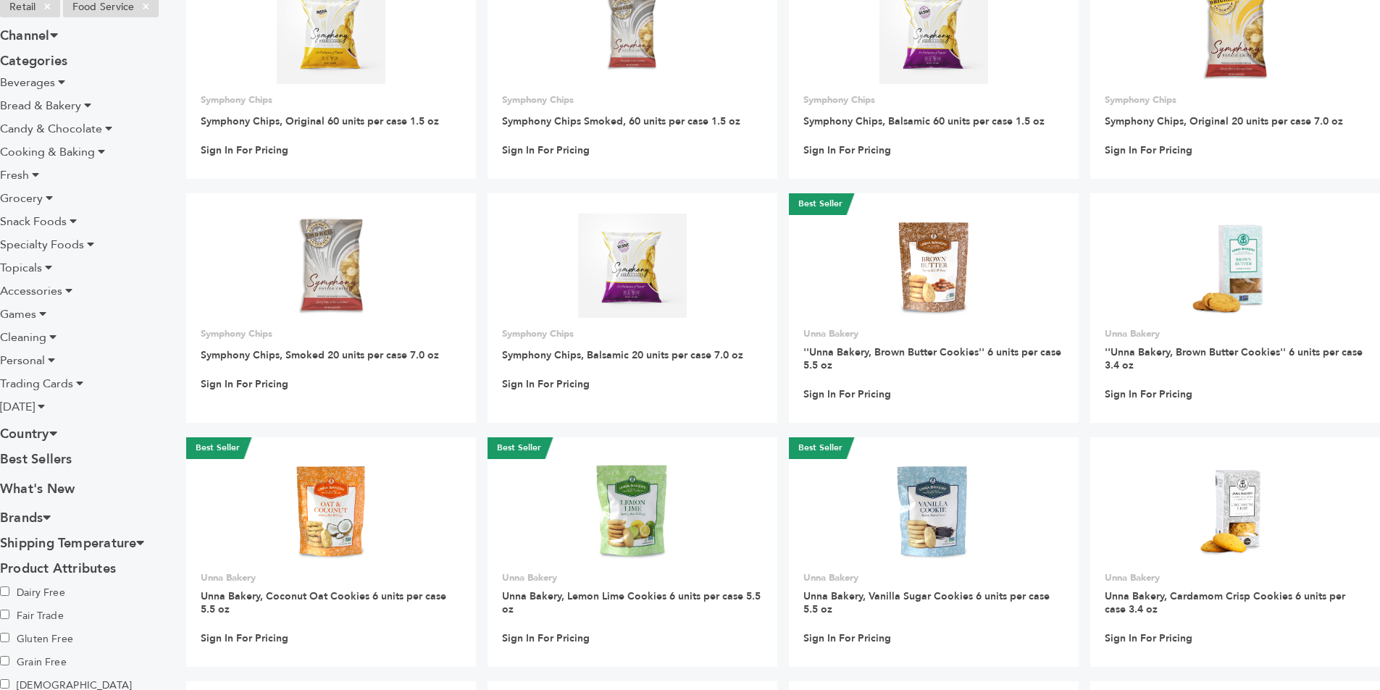
scroll to position [216, 0]
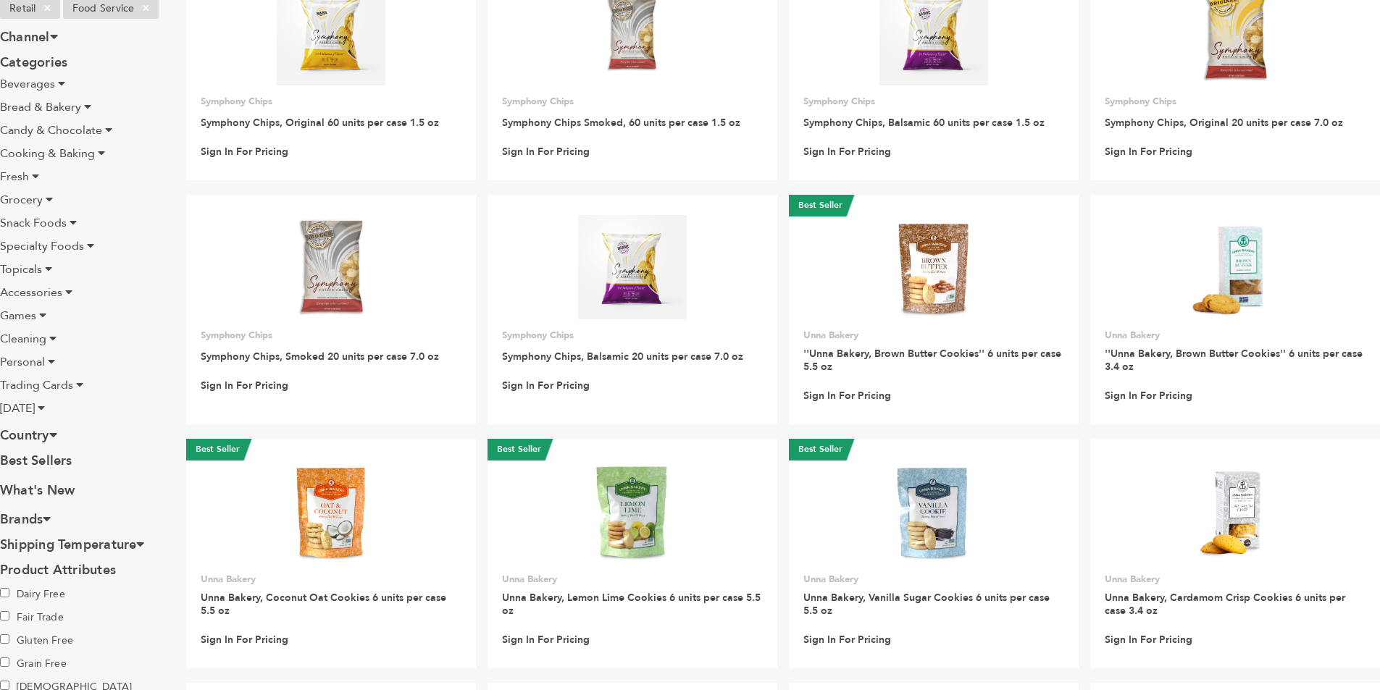
click at [65, 432] on h3 "Country" at bounding box center [82, 435] width 164 height 25
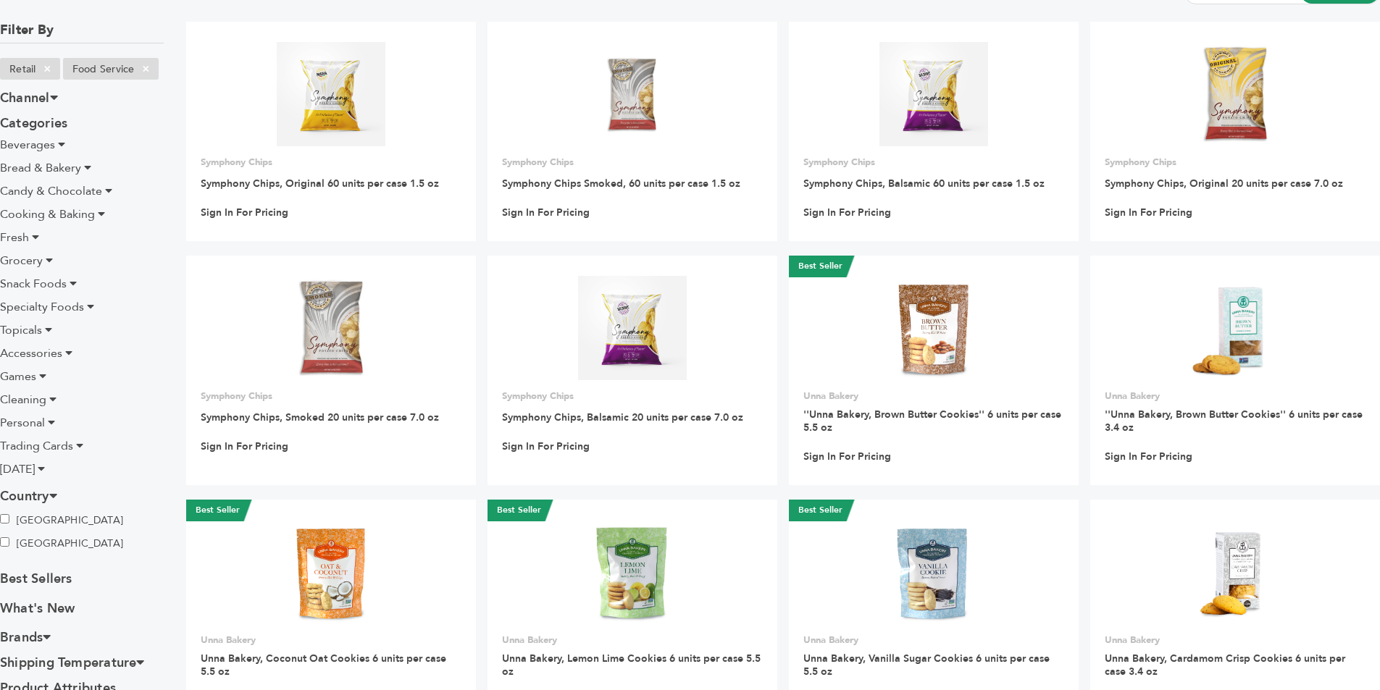
scroll to position [0, 0]
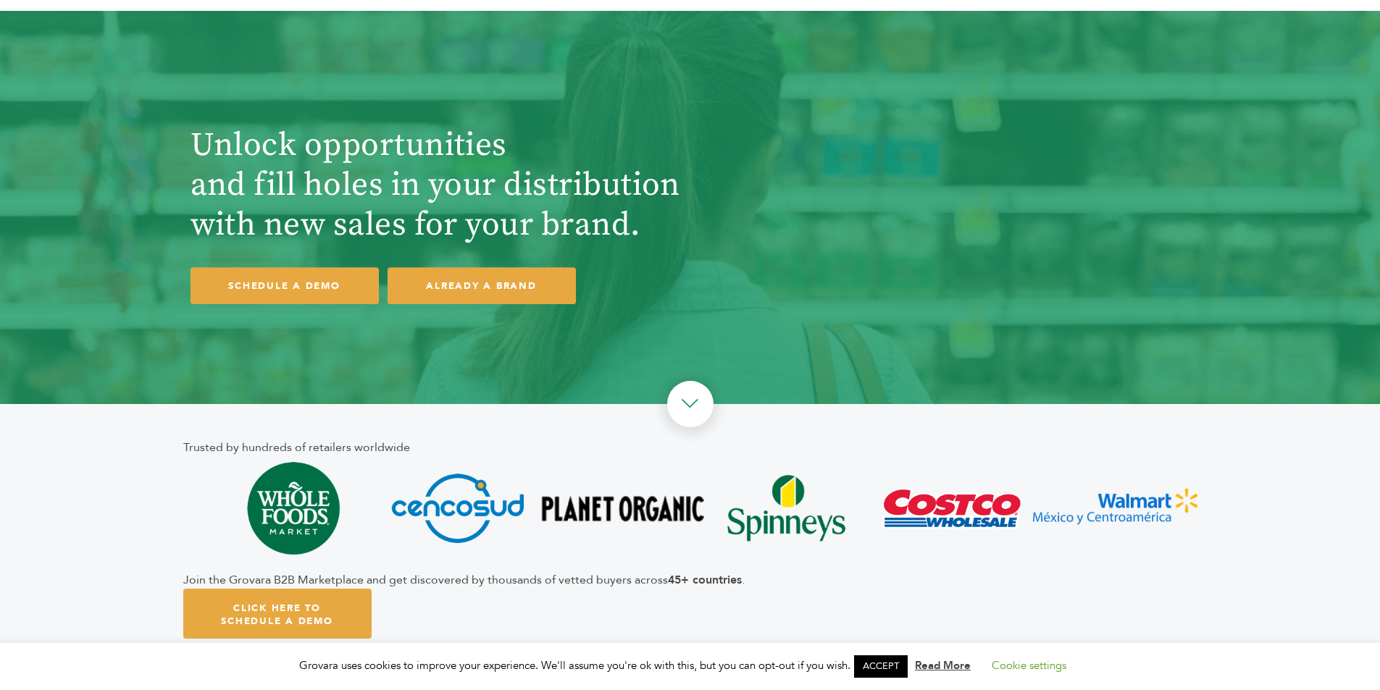
scroll to position [72, 0]
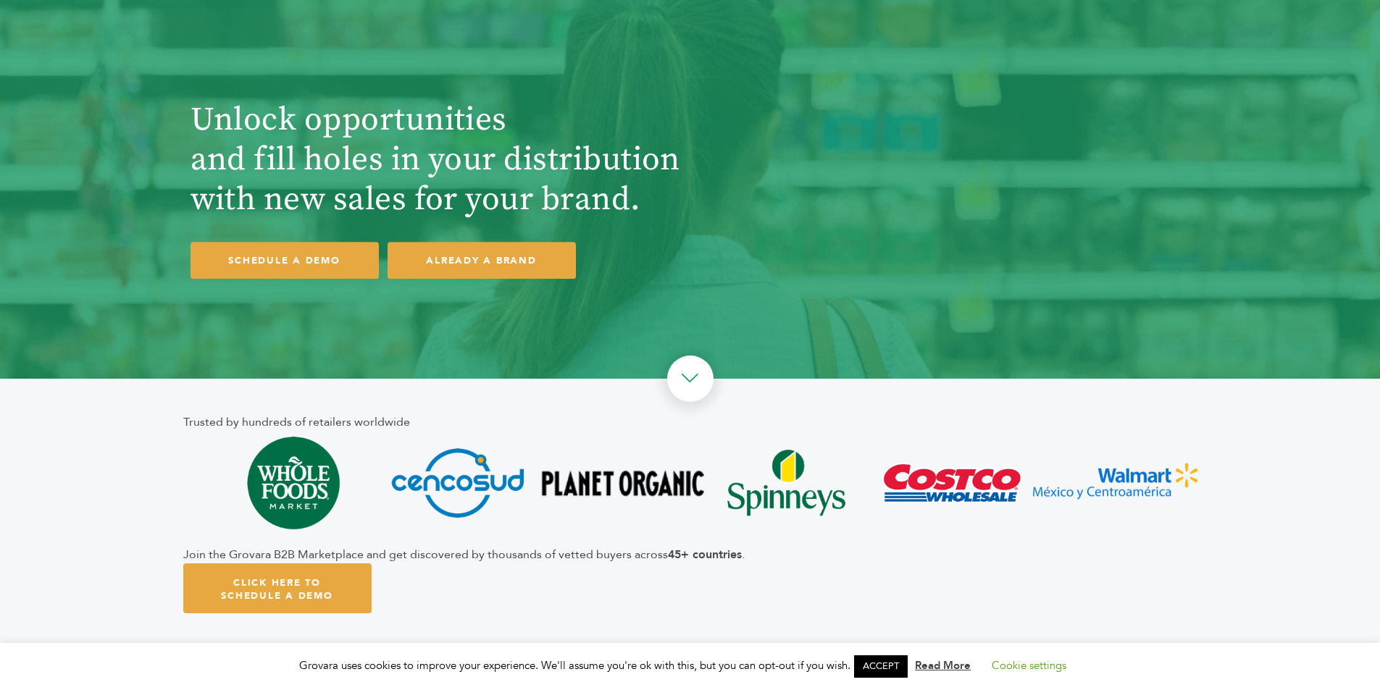
click at [633, 497] on img at bounding box center [622, 483] width 164 height 104
click at [1134, 453] on img at bounding box center [1115, 483] width 164 height 104
click at [1307, 438] on article "Trusted by hundreds of retailers worldwide Join the Grovara B2B Marketplace and…" at bounding box center [690, 513] width 1380 height 269
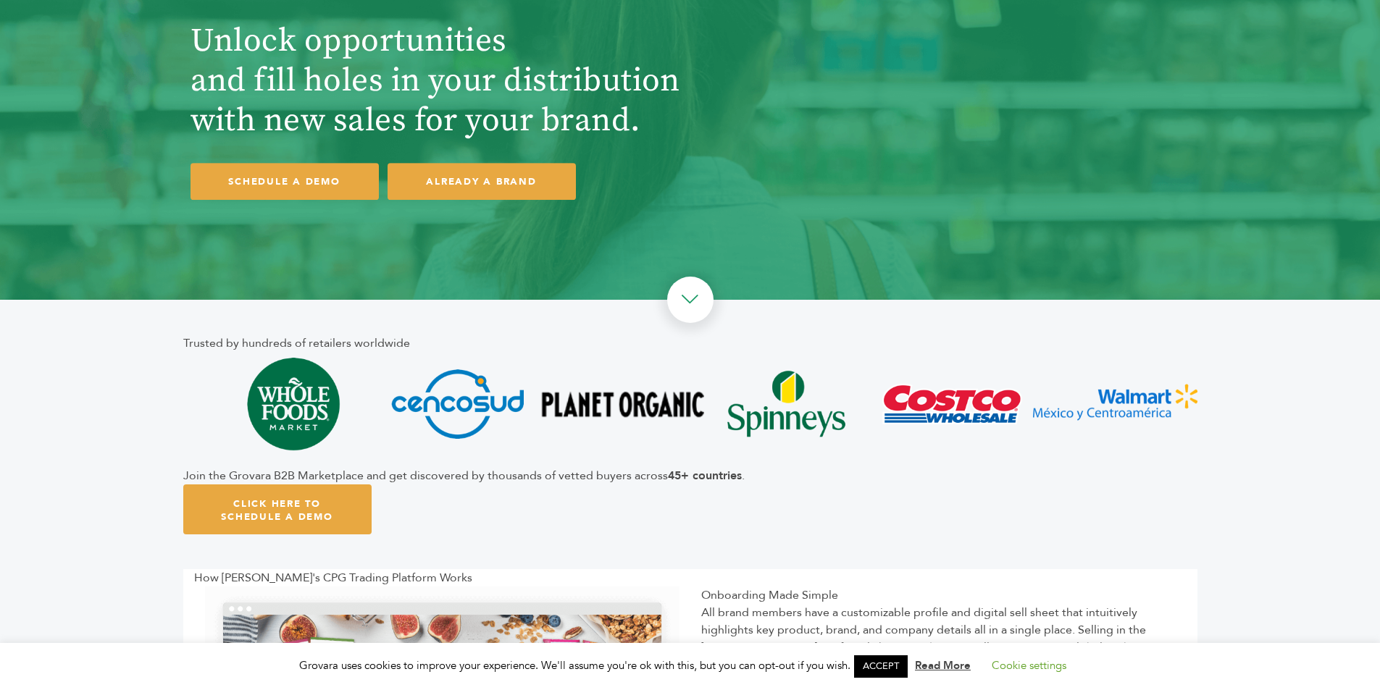
scroll to position [290, 0]
